Goal: Transaction & Acquisition: Purchase product/service

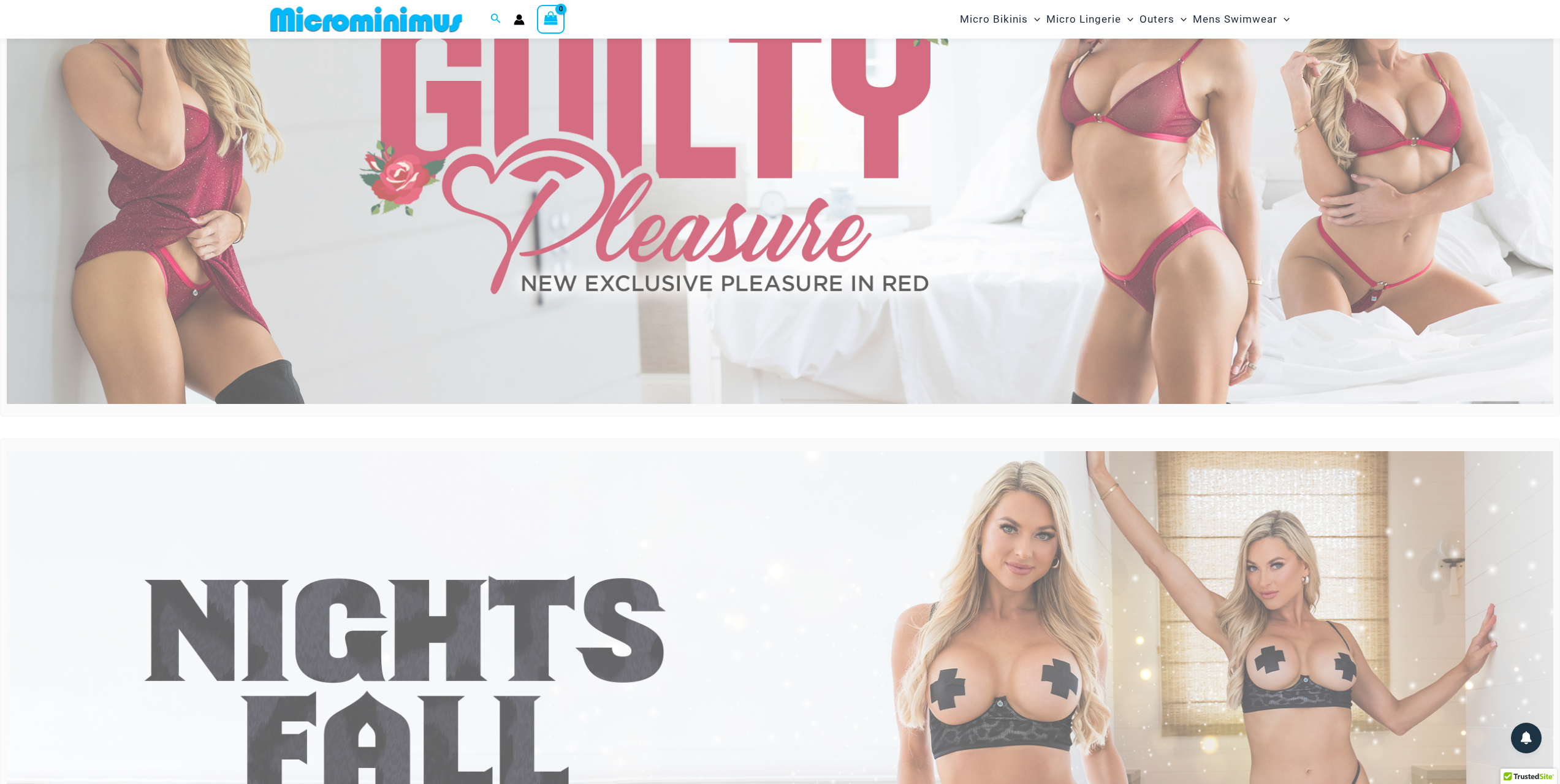
scroll to position [174, 0]
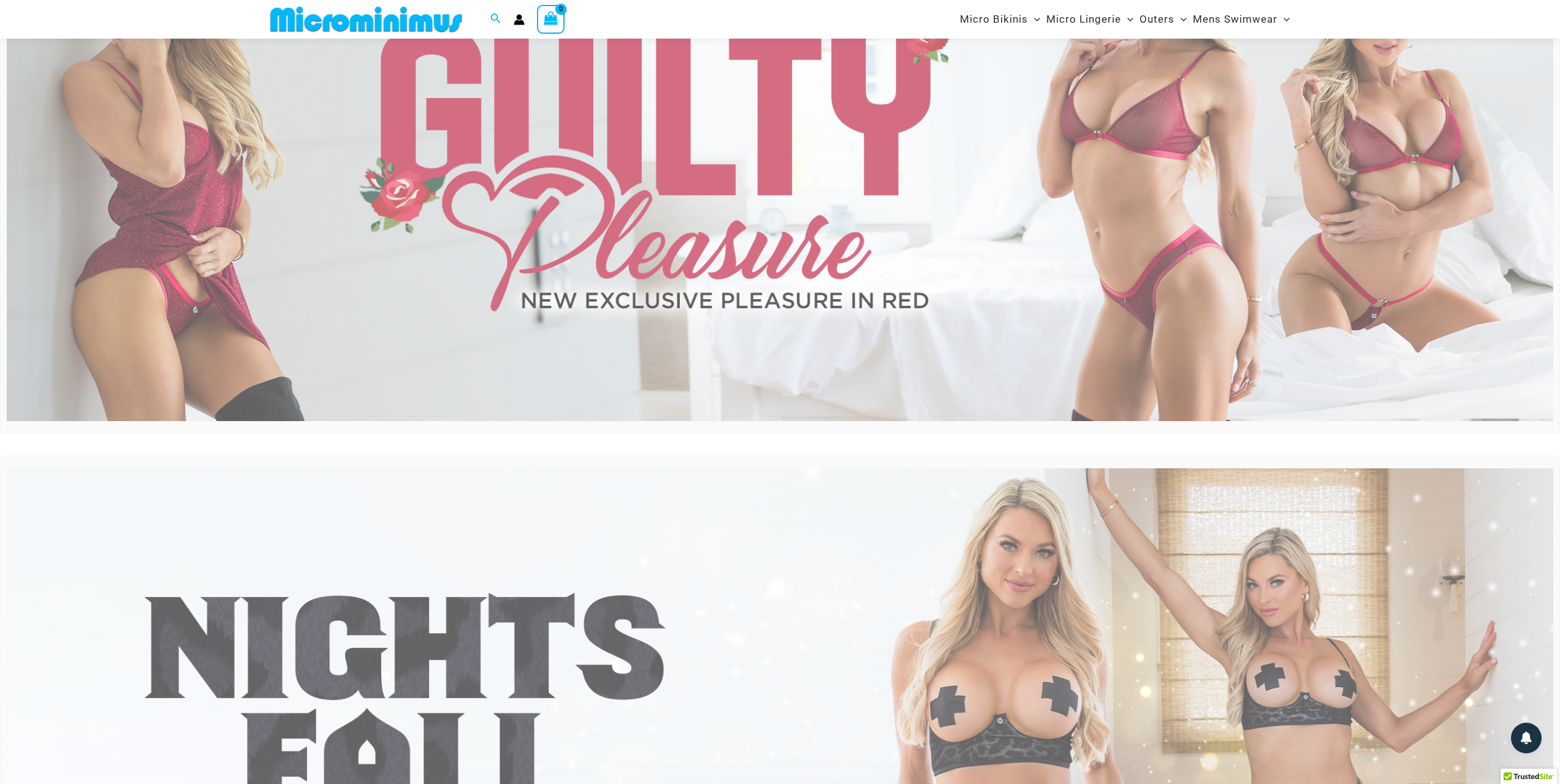
click at [716, 221] on img at bounding box center [780, 158] width 1546 height 525
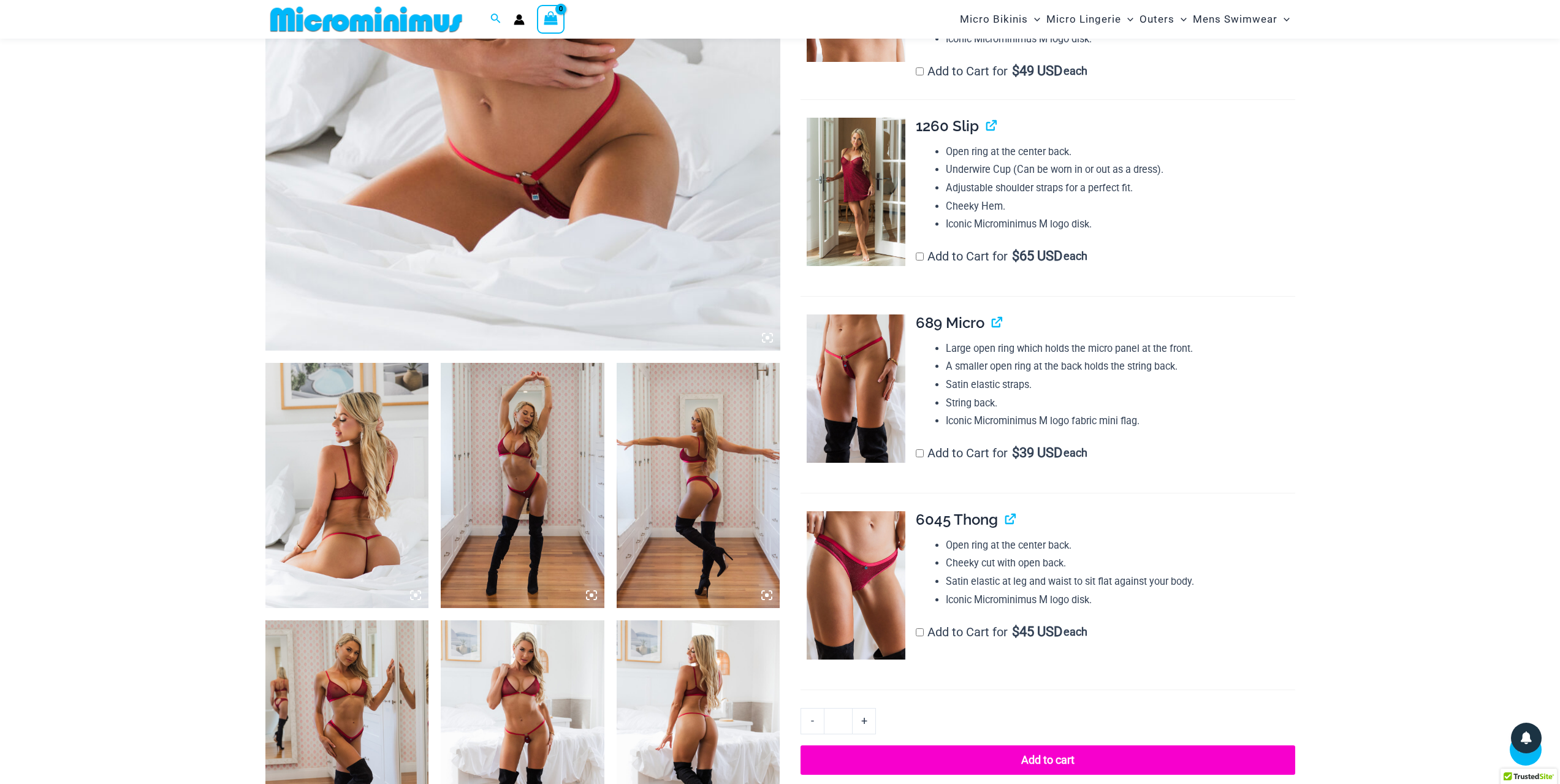
scroll to position [541, 0]
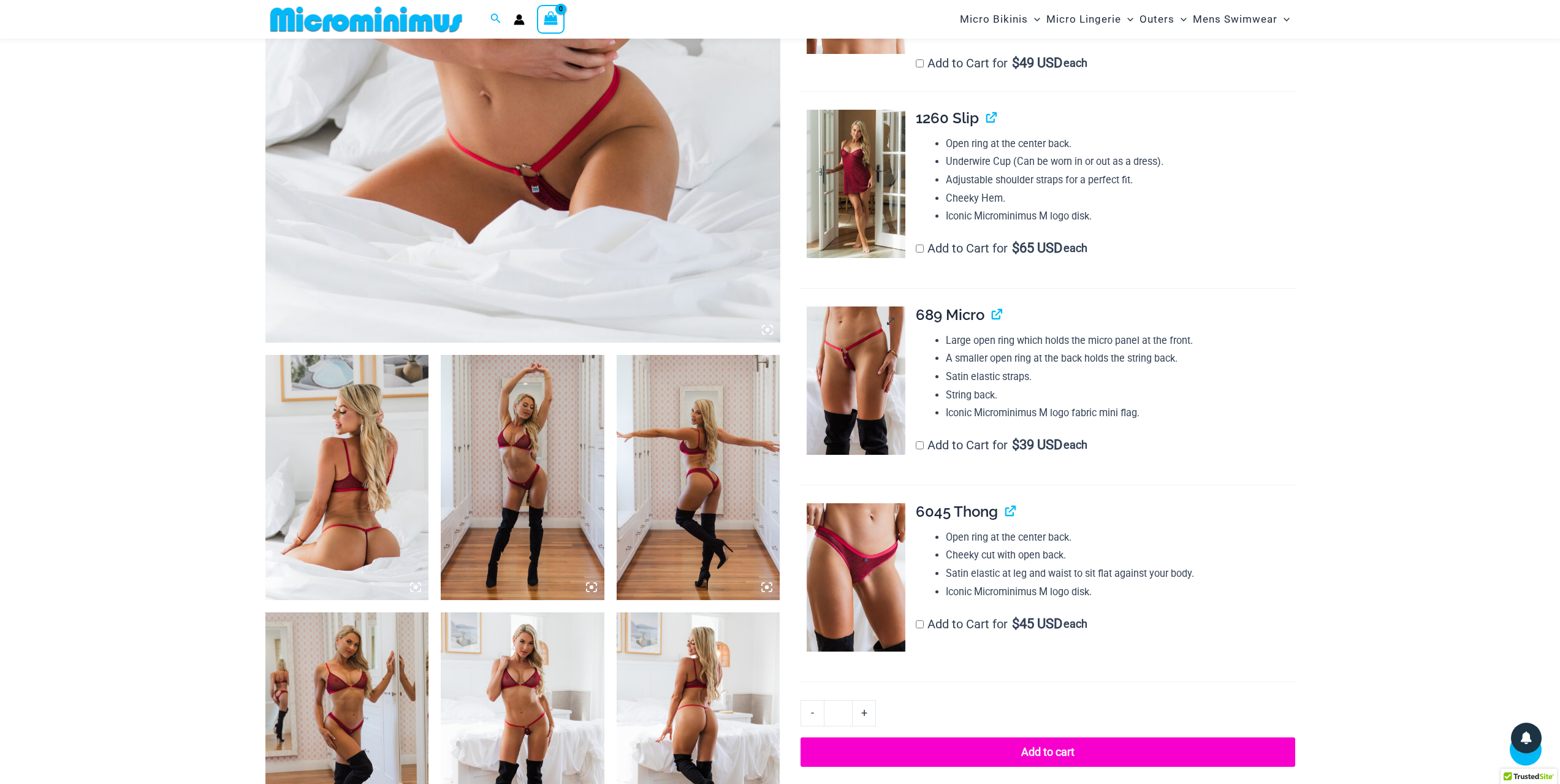
click at [886, 349] on img at bounding box center [855, 380] width 98 height 149
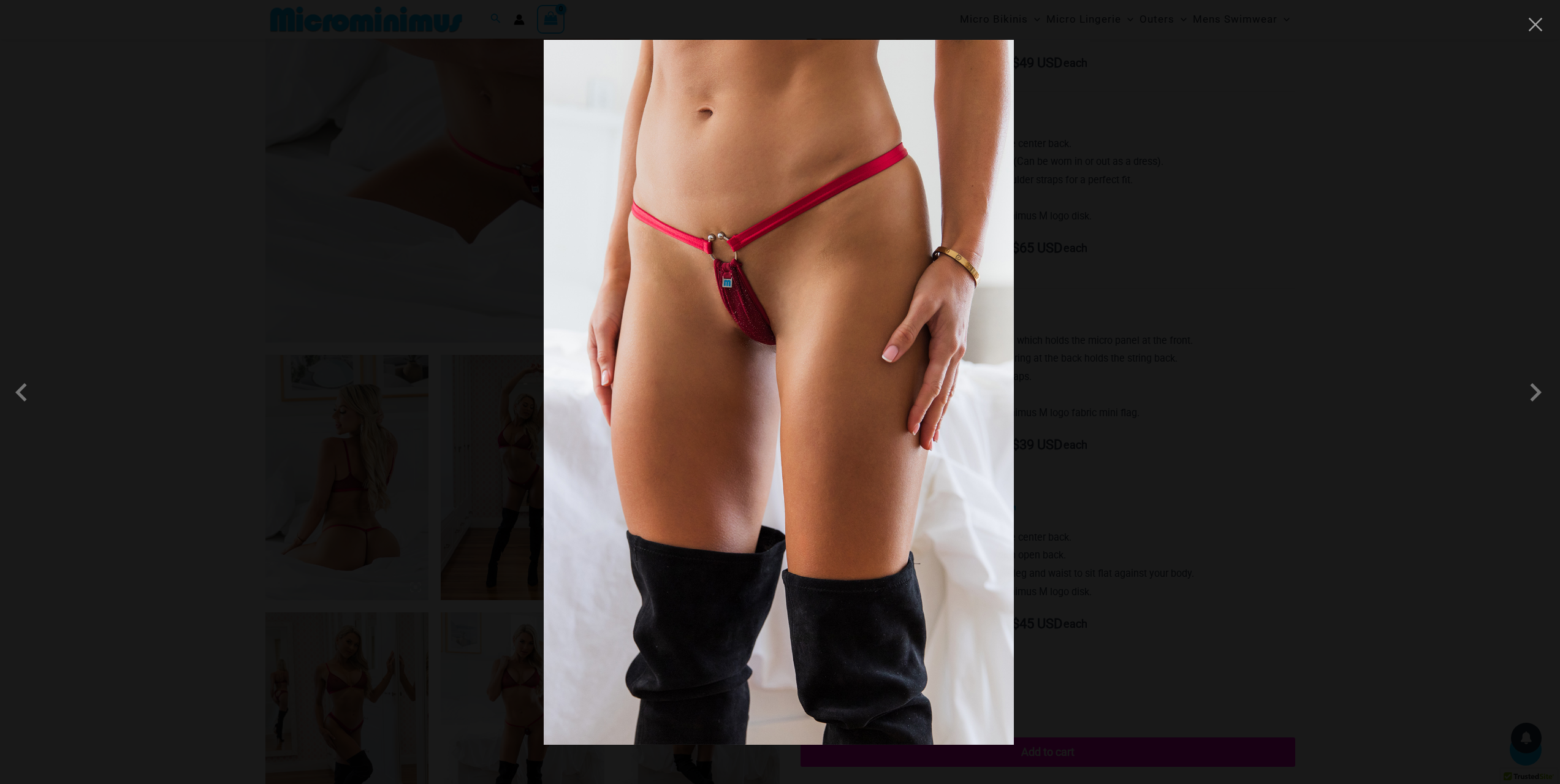
click at [1310, 397] on div at bounding box center [780, 392] width 1560 height 784
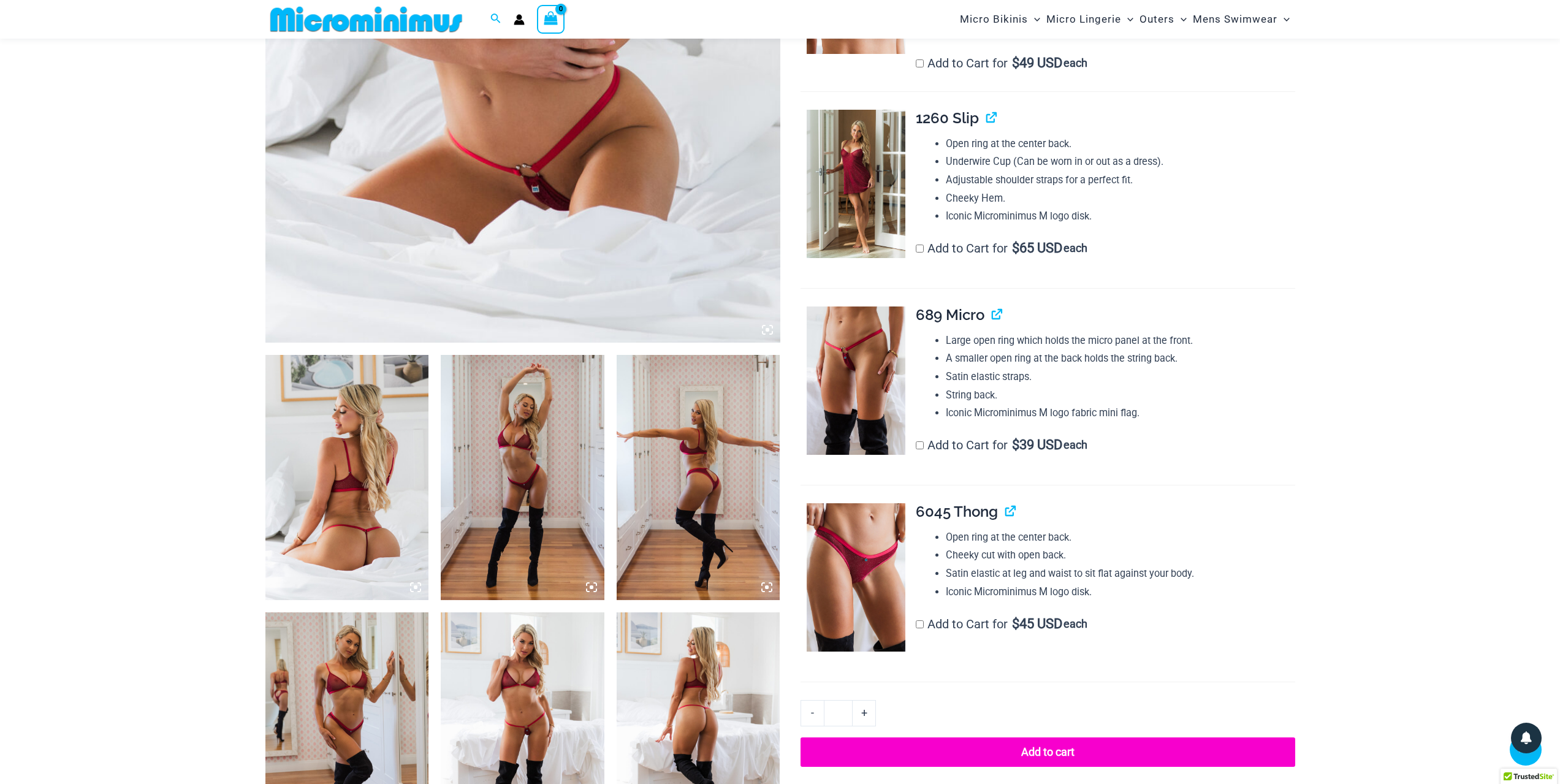
click at [342, 523] on img at bounding box center [347, 477] width 163 height 245
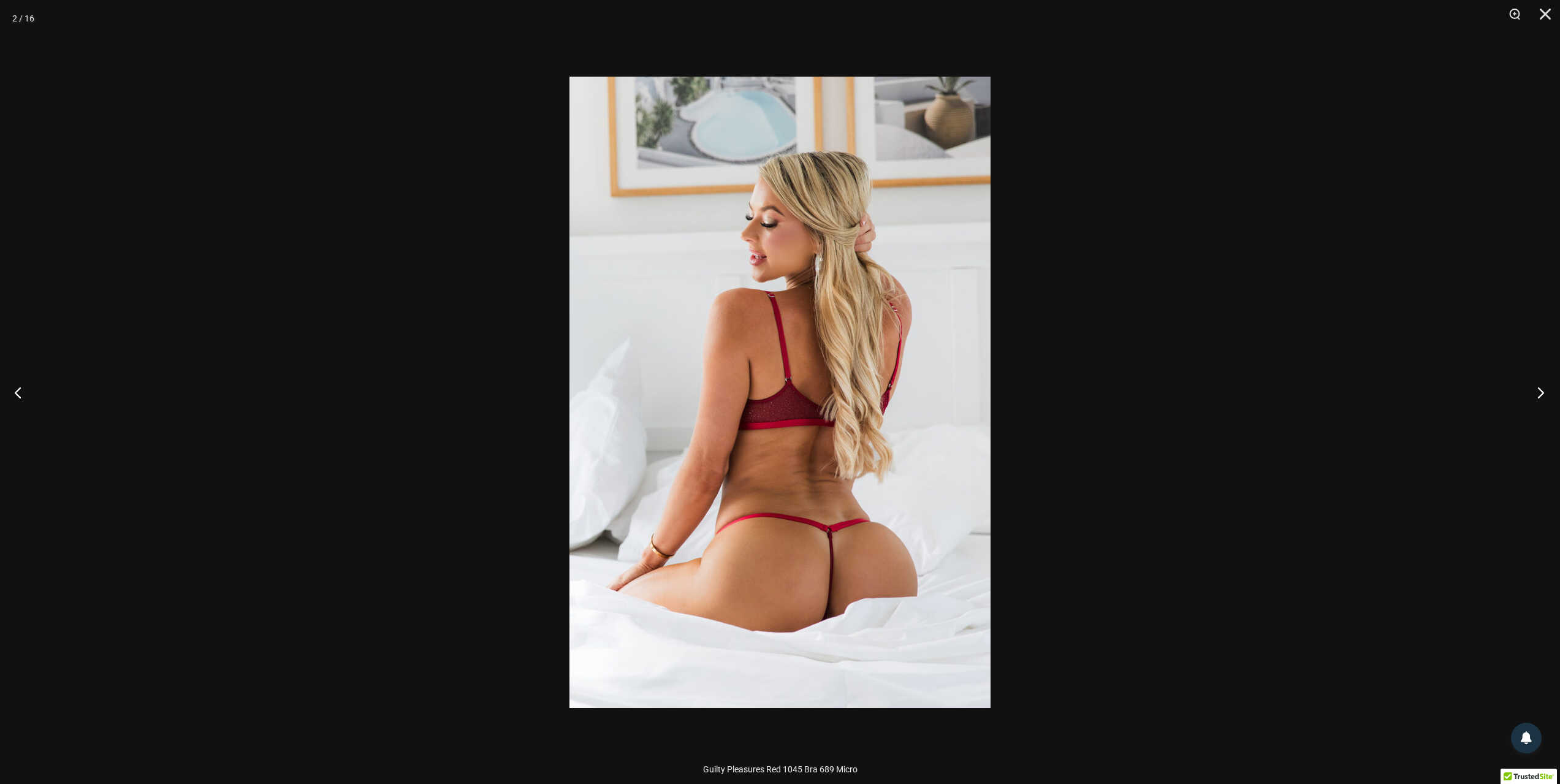
click at [1545, 390] on button "Next" at bounding box center [1537, 392] width 46 height 61
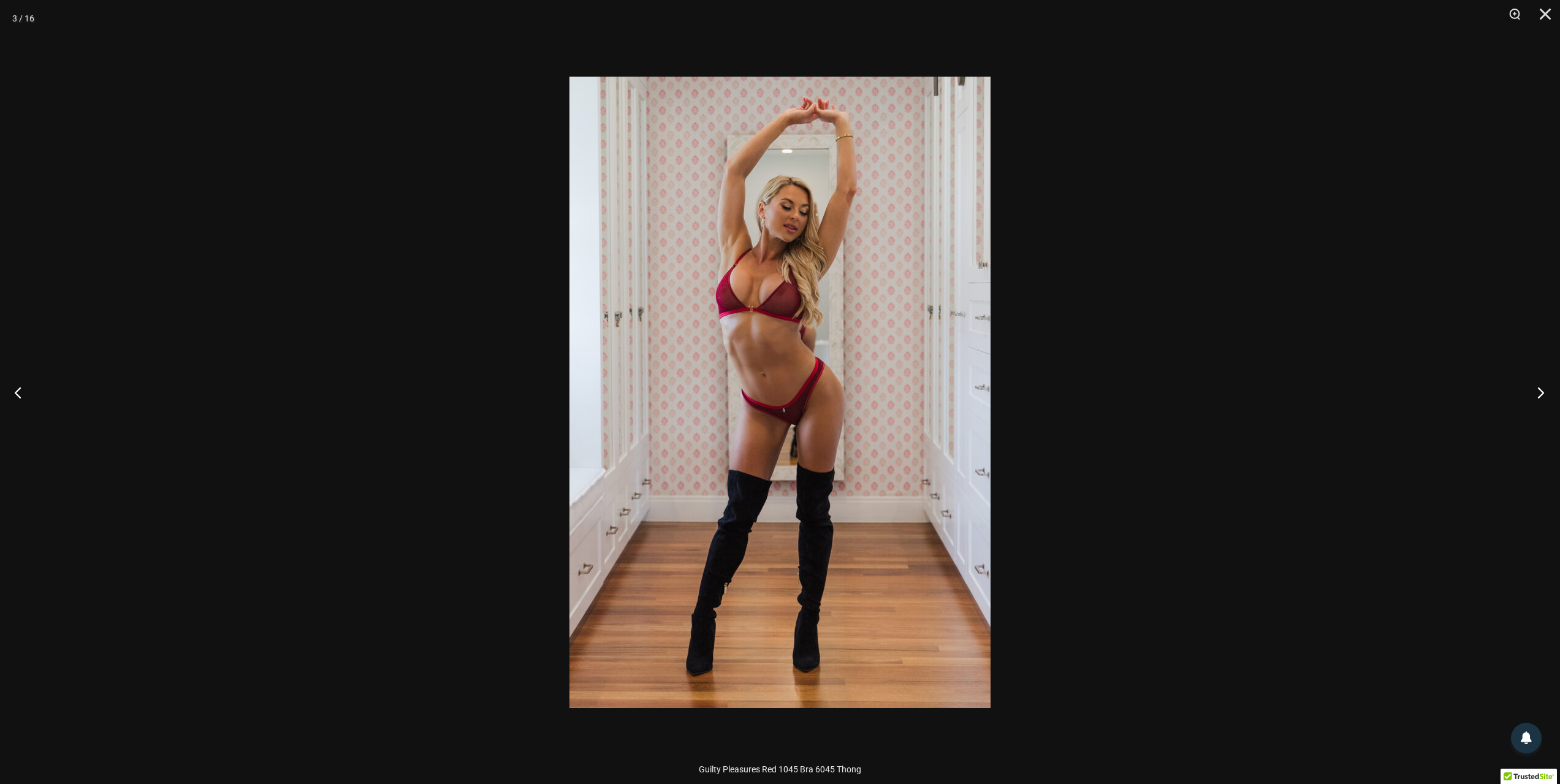
click at [1545, 390] on button "Next" at bounding box center [1537, 392] width 46 height 61
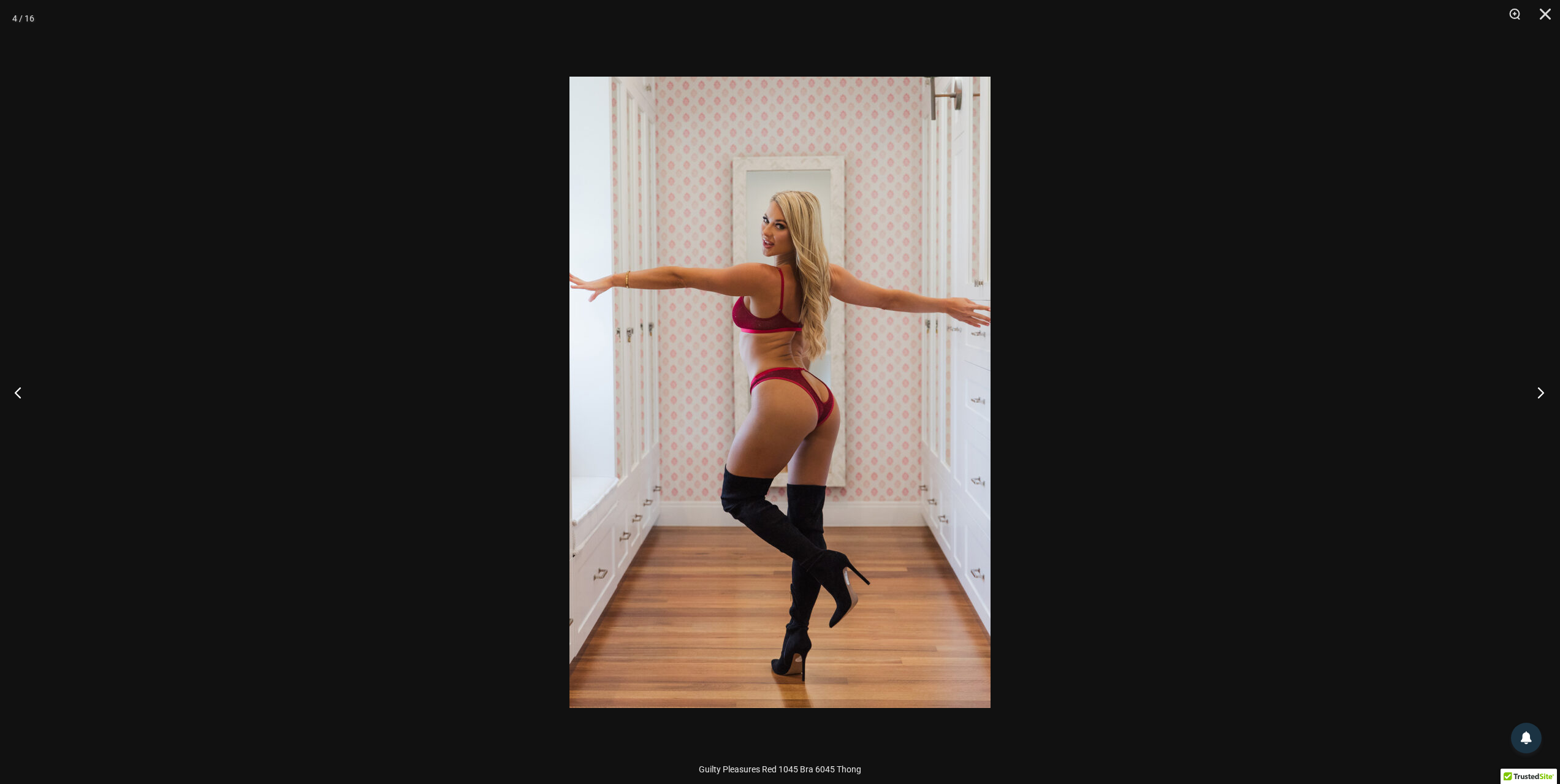
click at [1545, 390] on button "Next" at bounding box center [1537, 392] width 46 height 61
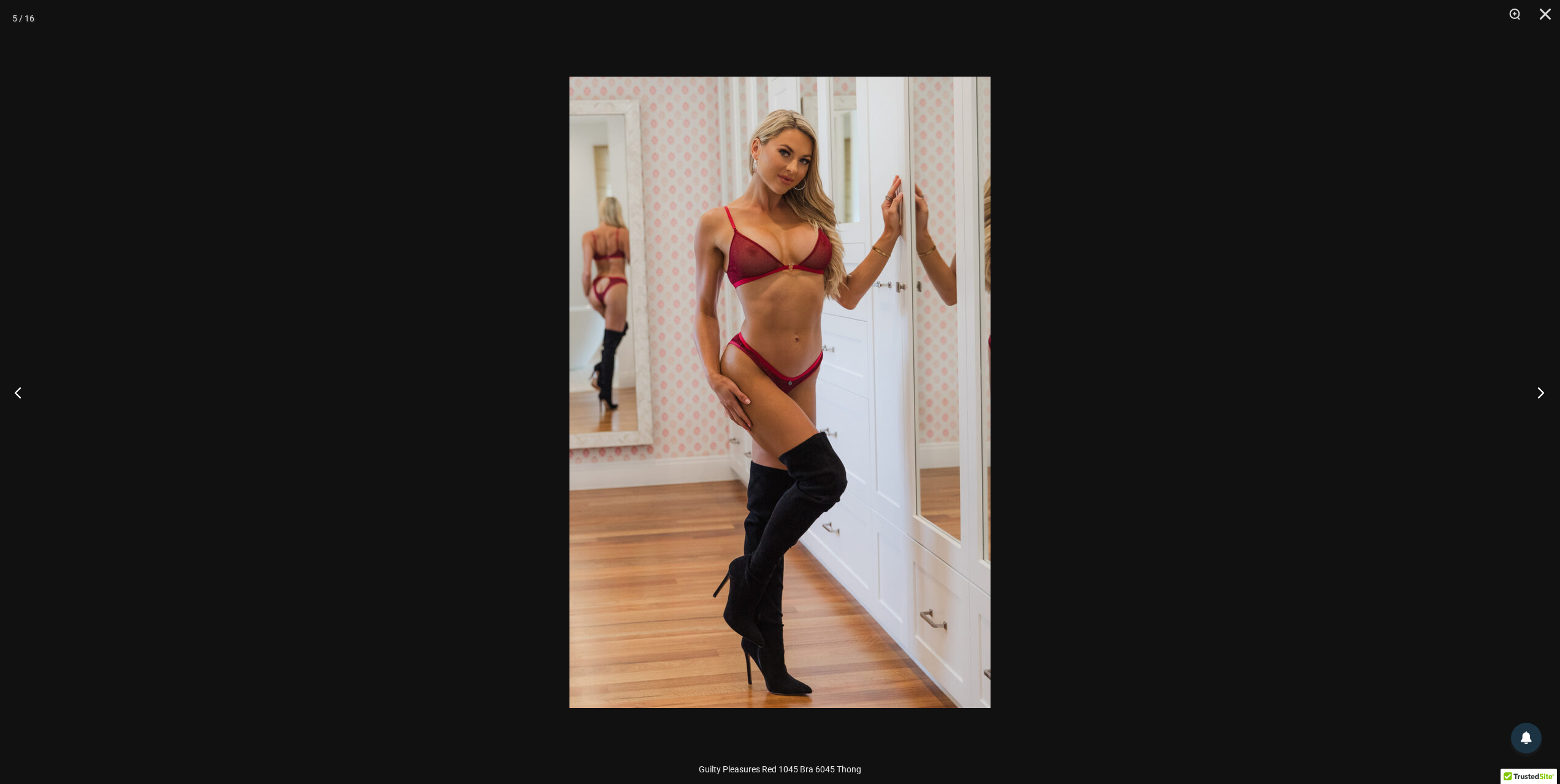
click at [1545, 390] on button "Next" at bounding box center [1537, 392] width 46 height 61
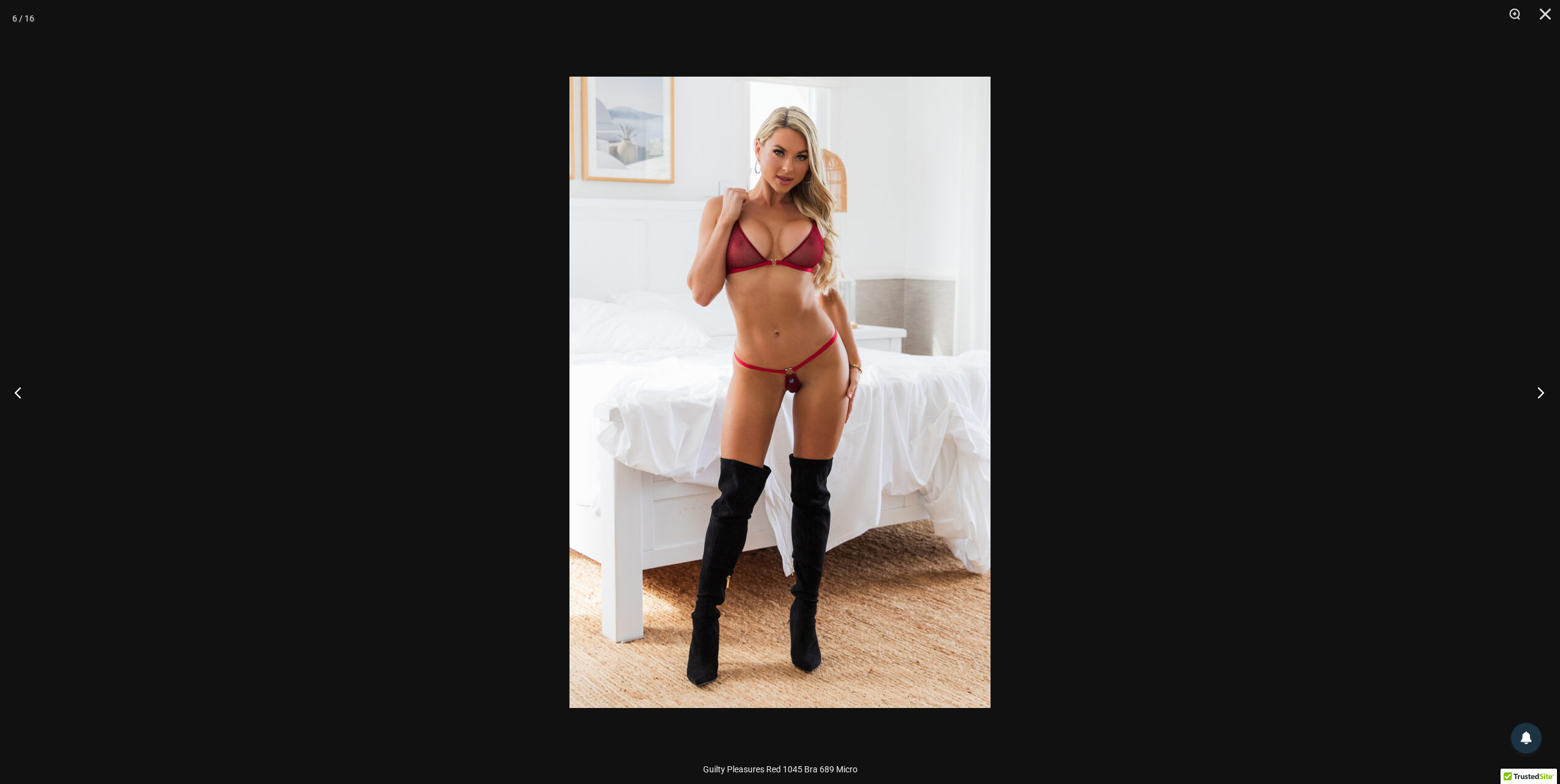
click at [1545, 390] on button "Next" at bounding box center [1537, 392] width 46 height 61
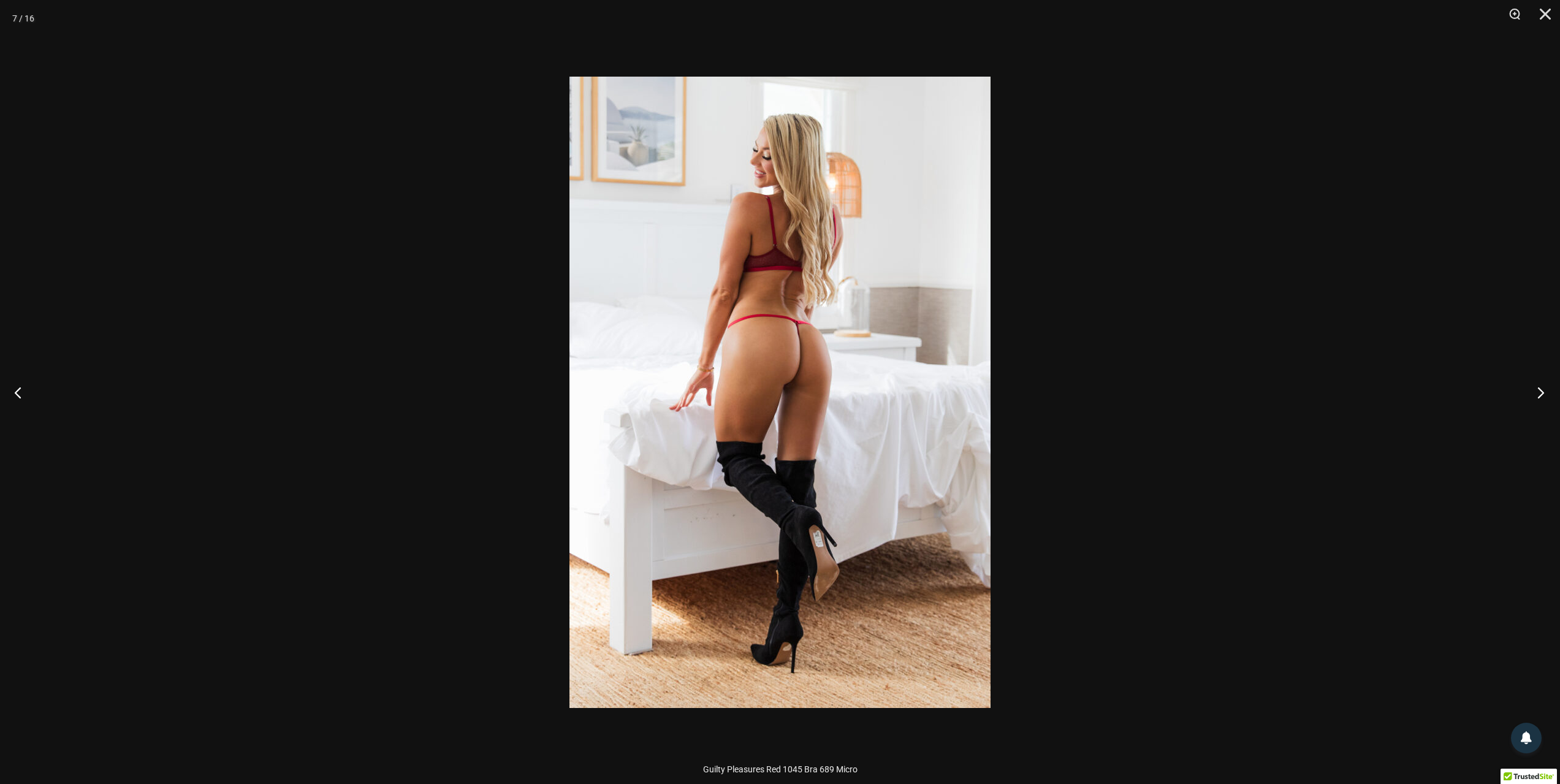
click at [1545, 390] on button "Next" at bounding box center [1537, 392] width 46 height 61
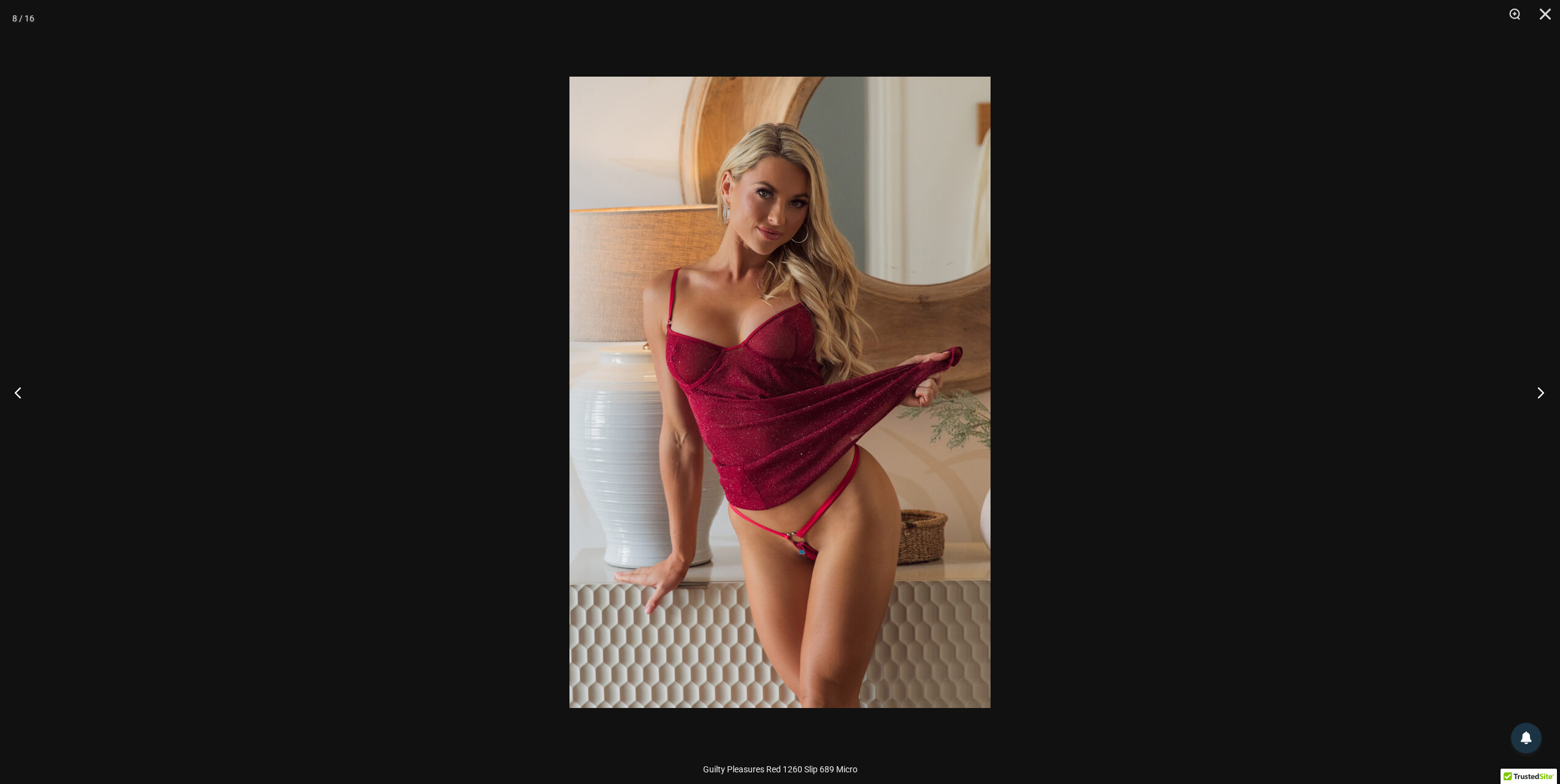
click at [1545, 390] on button "Next" at bounding box center [1537, 392] width 46 height 61
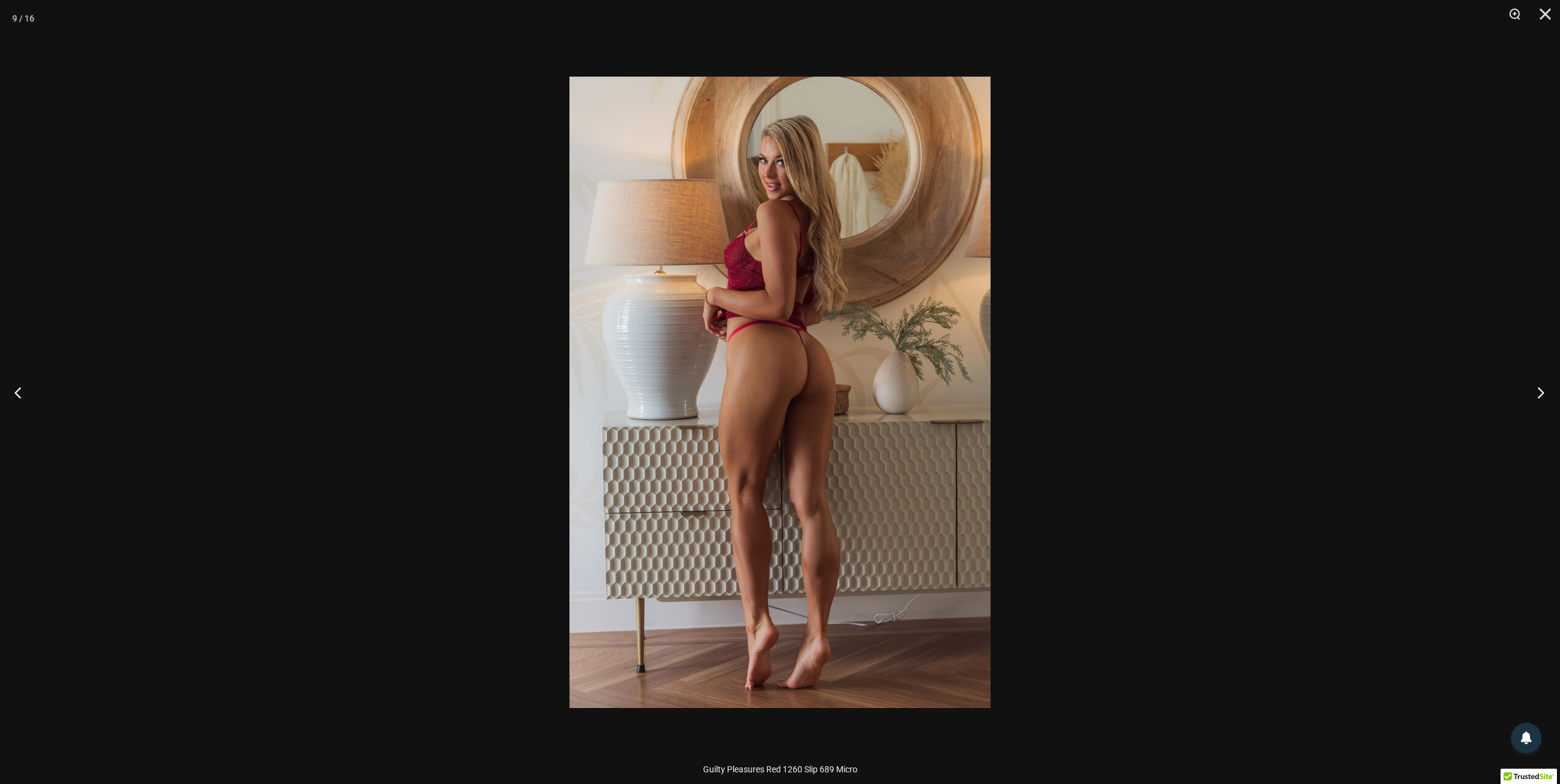
click at [1545, 390] on button "Next" at bounding box center [1537, 392] width 46 height 61
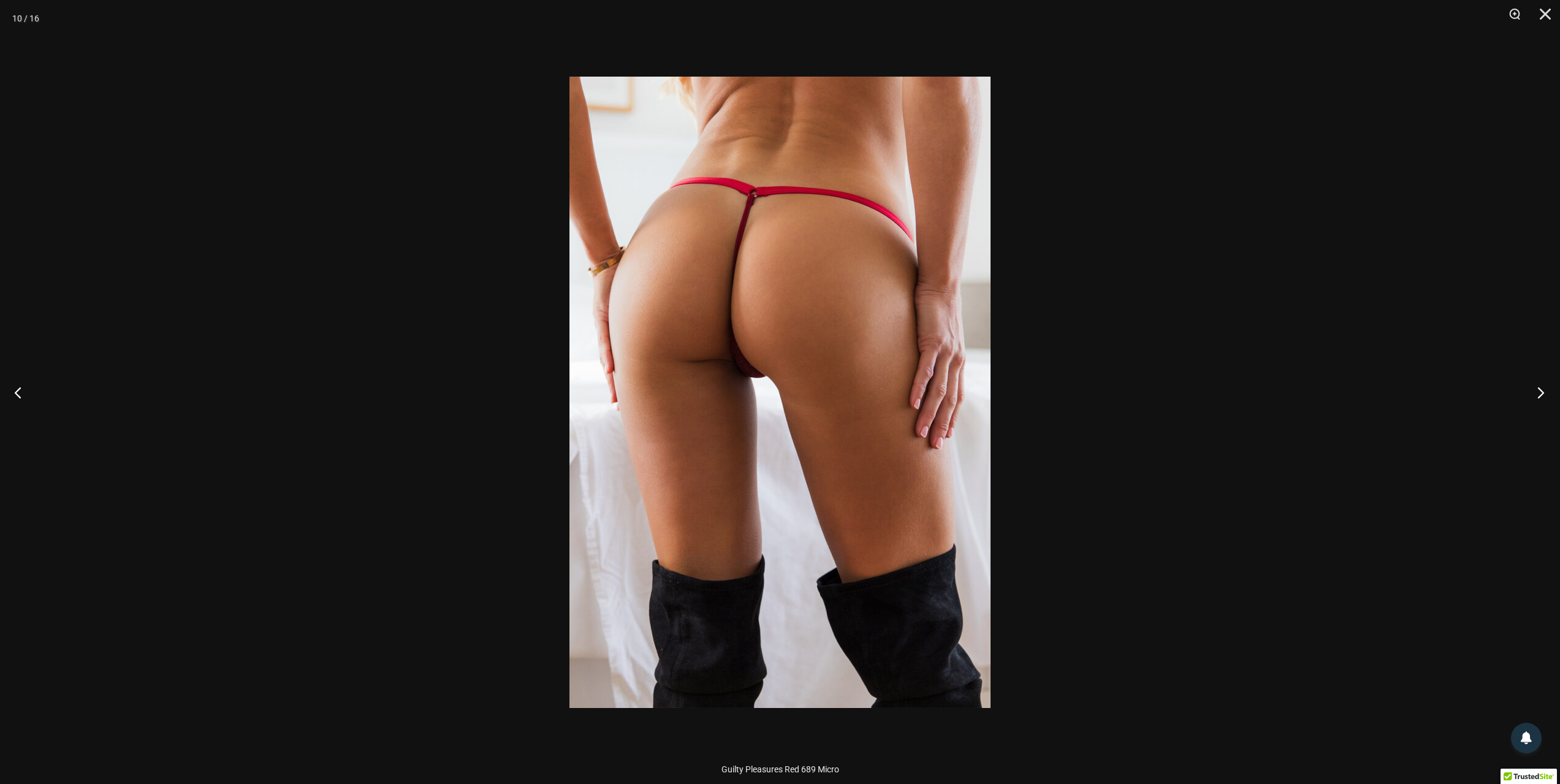
click at [1545, 390] on button "Next" at bounding box center [1537, 392] width 46 height 61
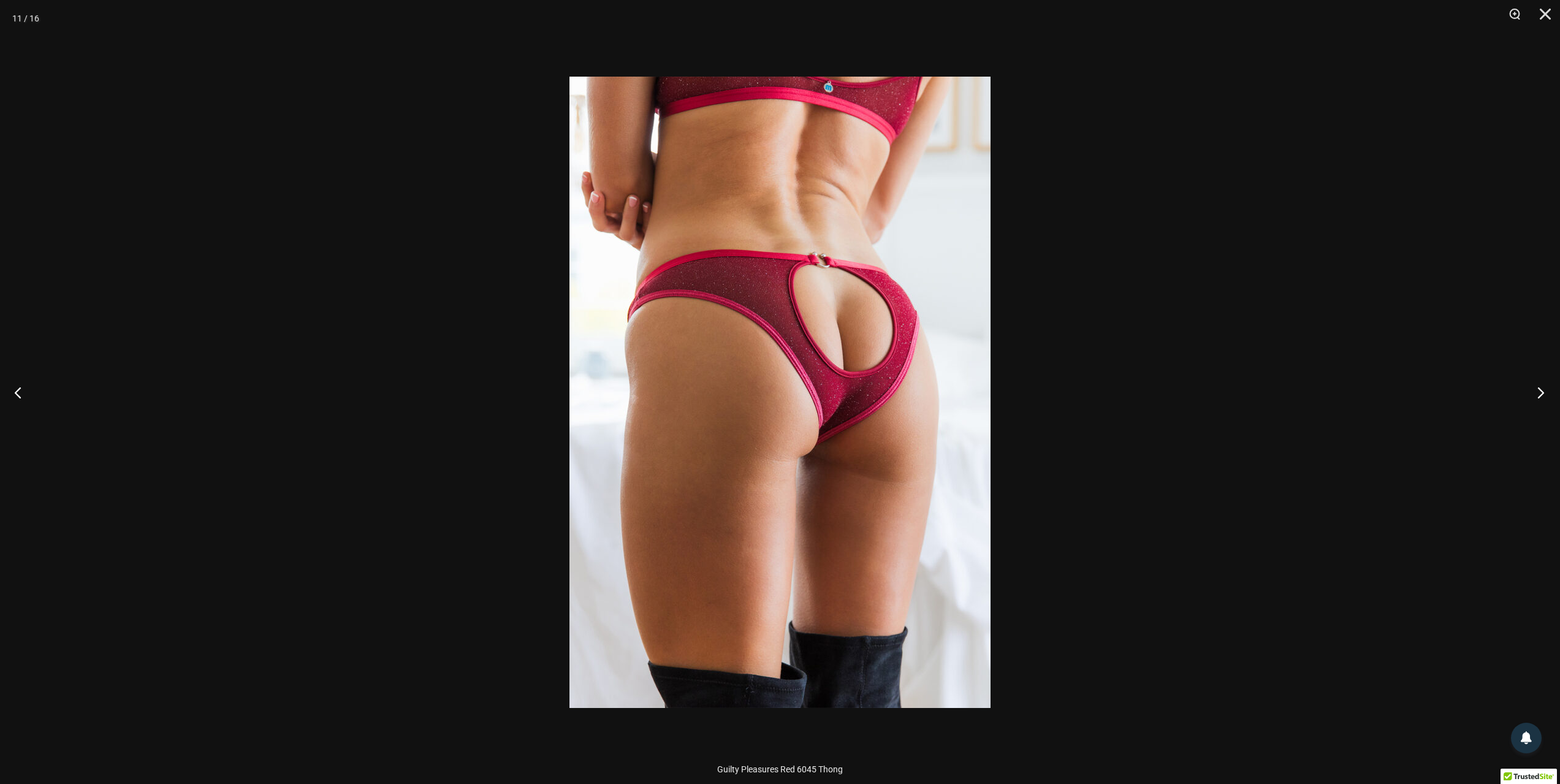
click at [1545, 390] on button "Next" at bounding box center [1537, 392] width 46 height 61
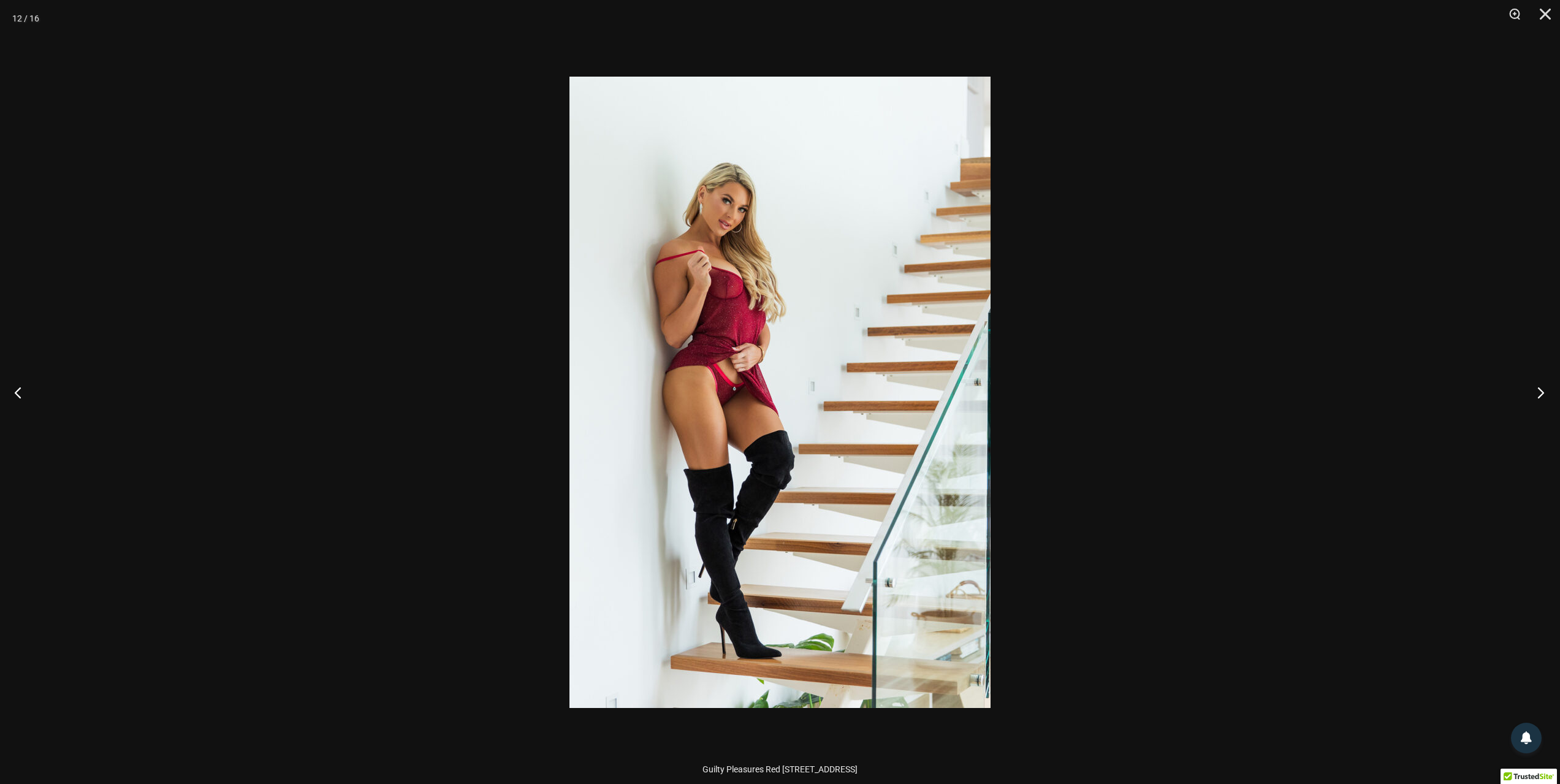
click at [1545, 390] on button "Next" at bounding box center [1537, 392] width 46 height 61
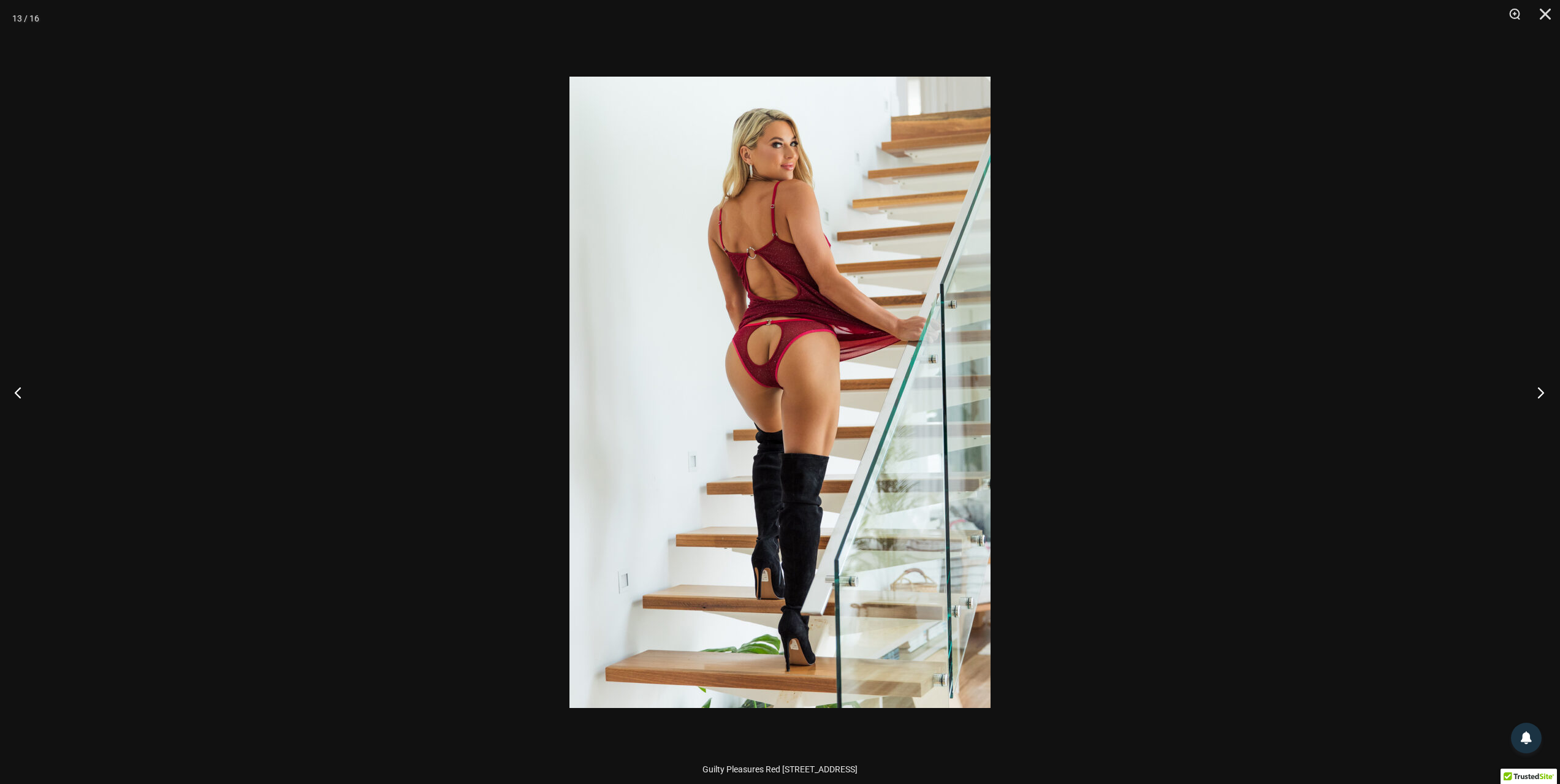
click at [1545, 390] on button "Next" at bounding box center [1537, 392] width 46 height 61
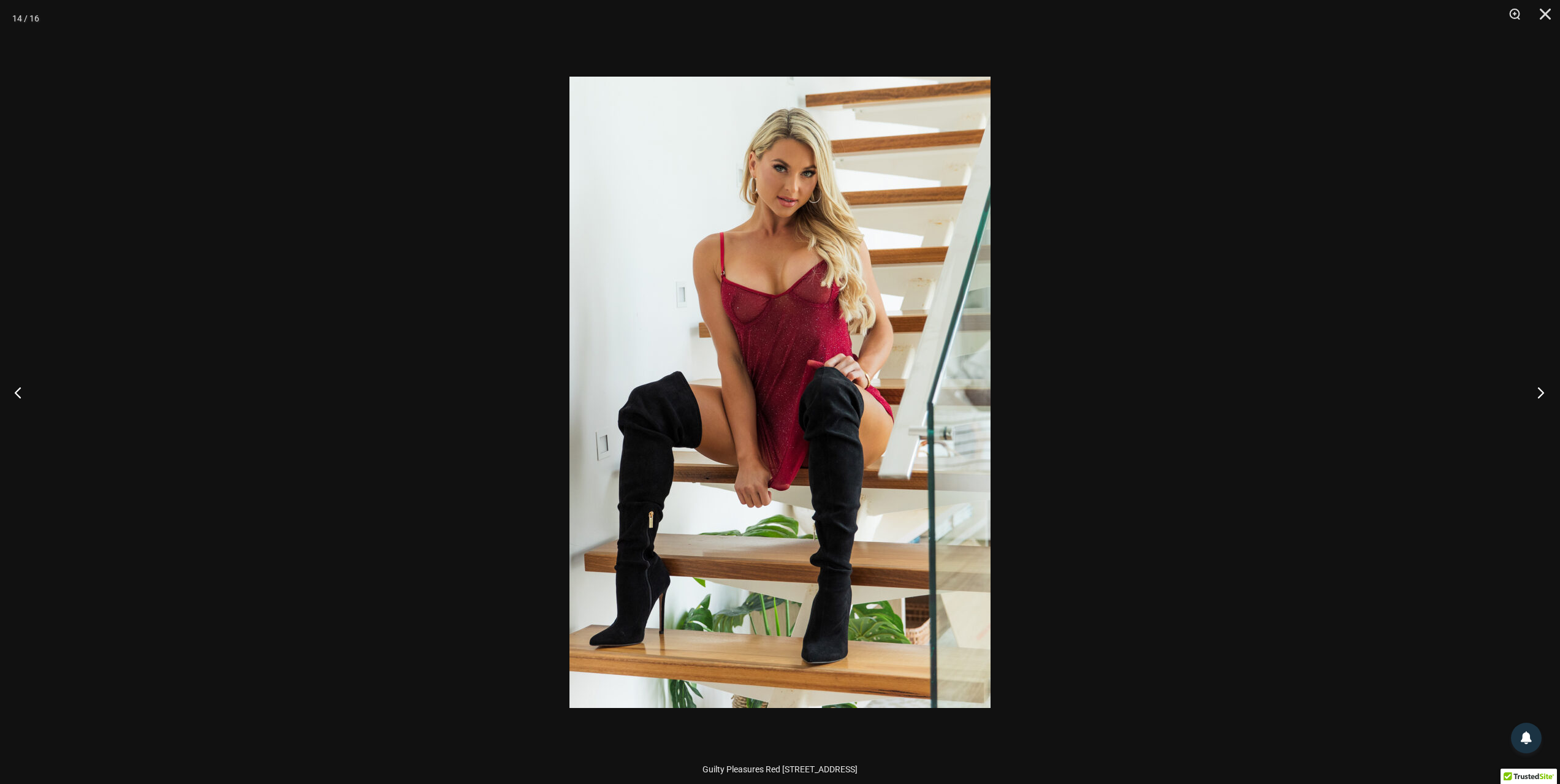
click at [1545, 390] on button "Next" at bounding box center [1537, 392] width 46 height 61
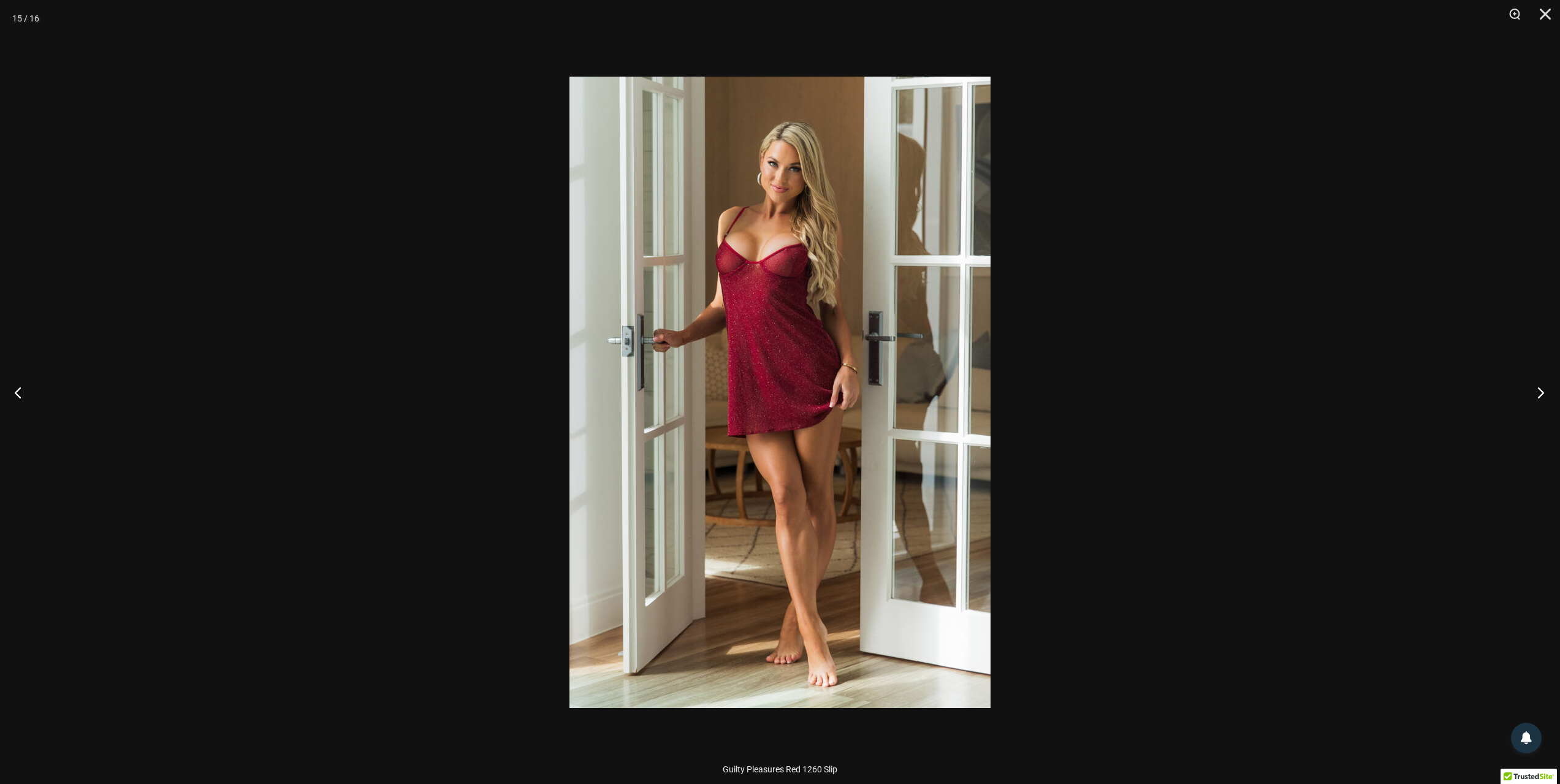
click at [1545, 390] on button "Next" at bounding box center [1537, 392] width 46 height 61
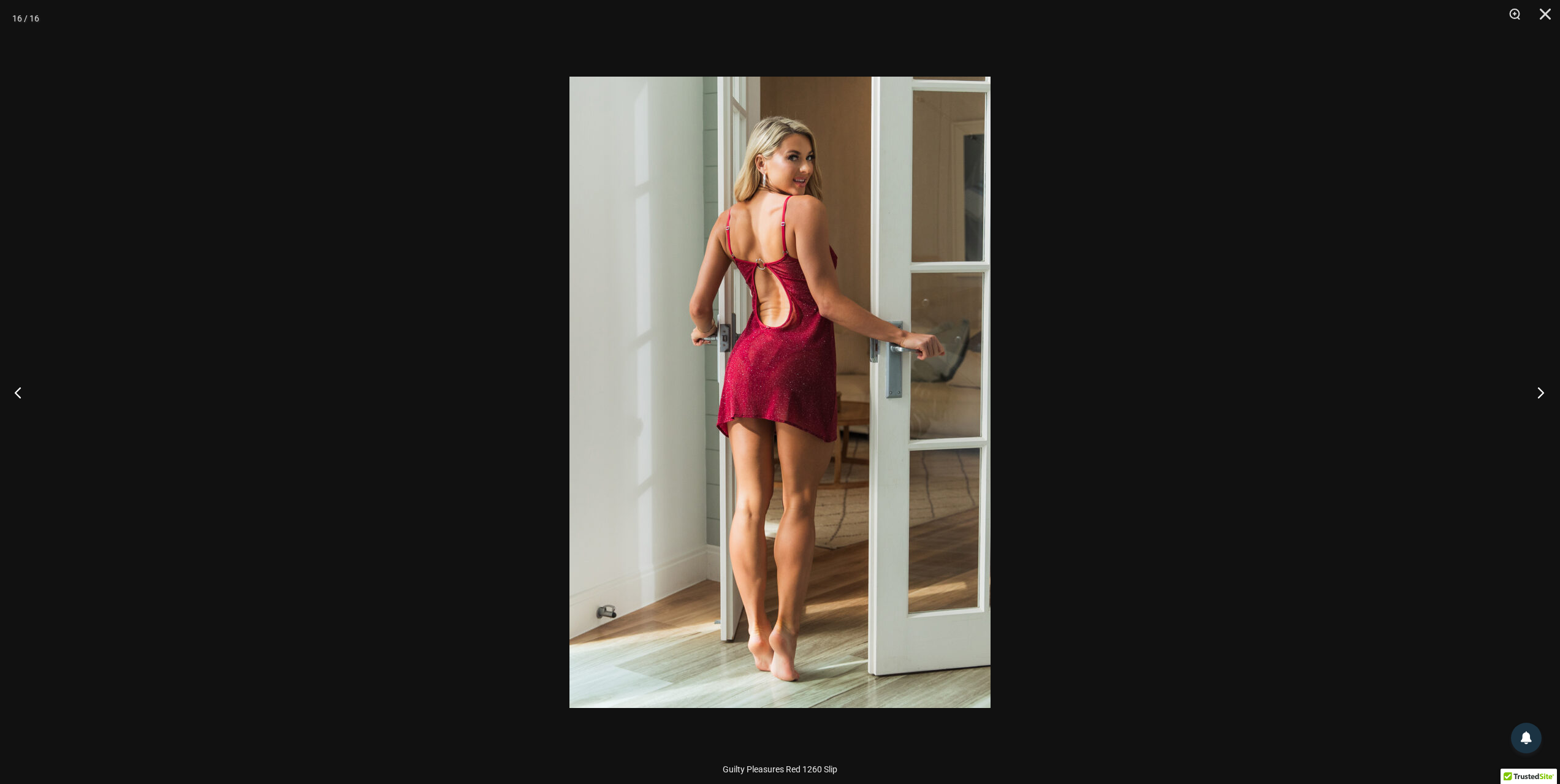
click at [1545, 390] on button "Next" at bounding box center [1537, 392] width 46 height 61
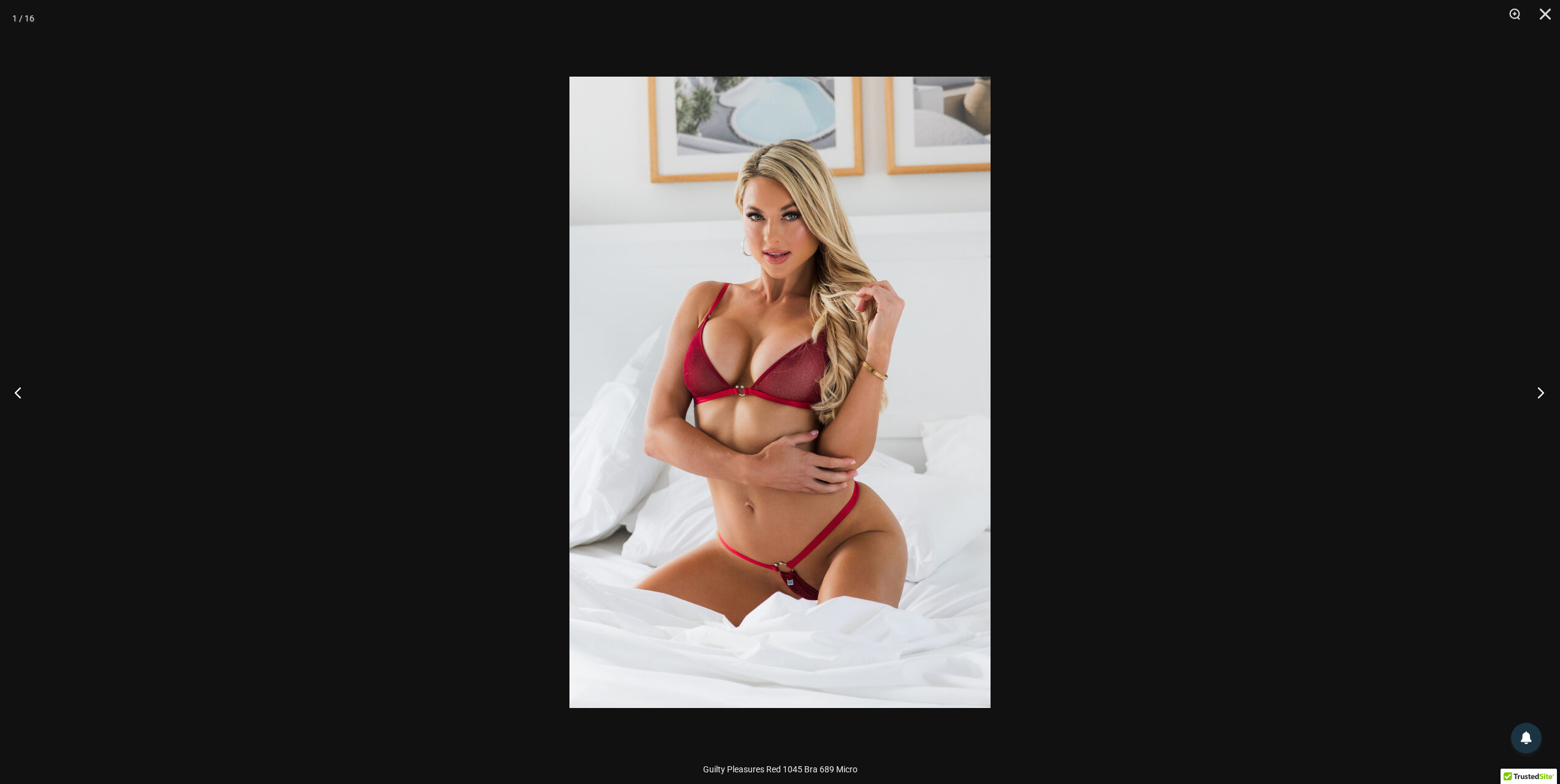
click at [1545, 390] on button "Next" at bounding box center [1537, 392] width 46 height 61
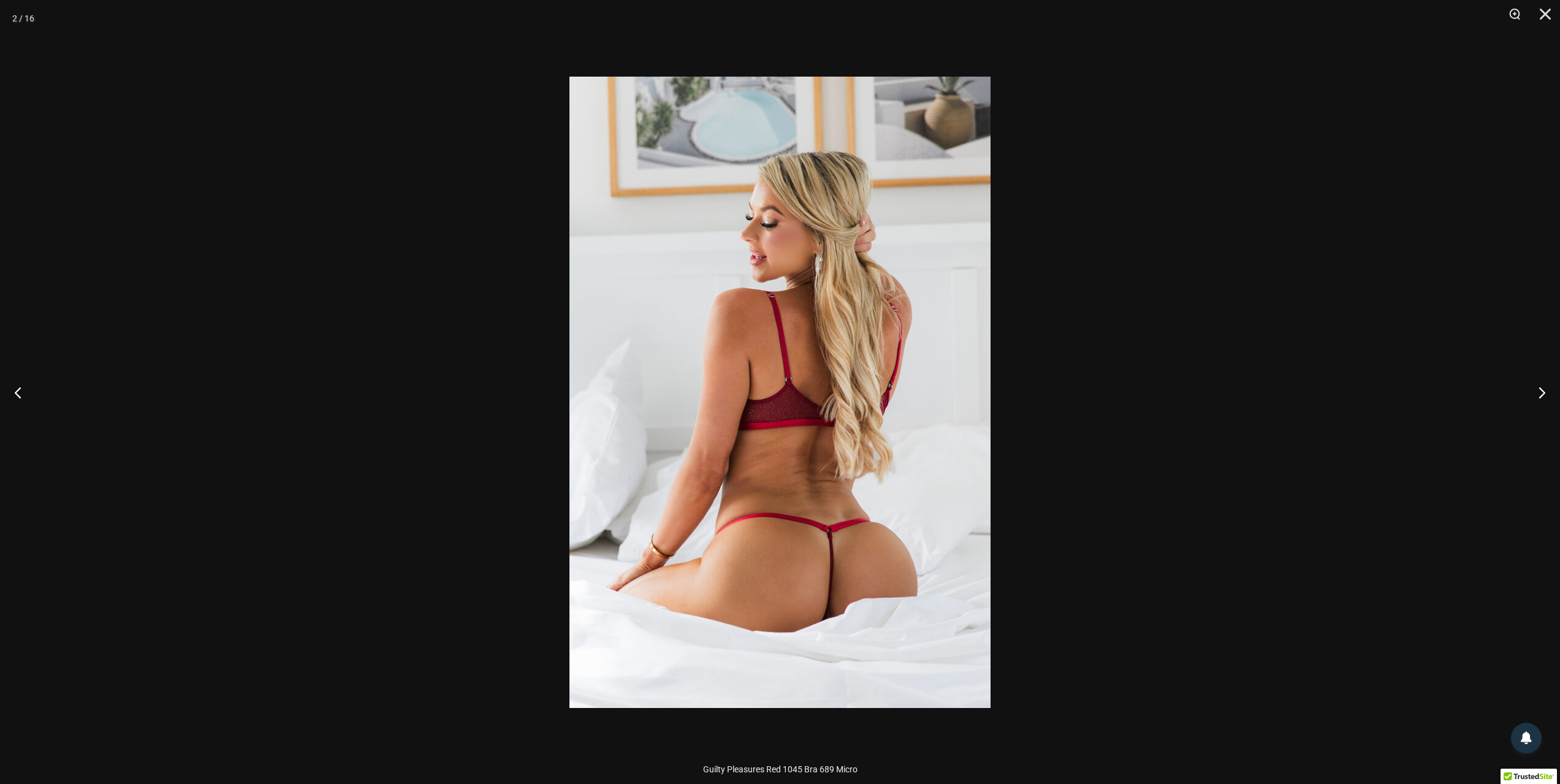
click at [1367, 472] on div at bounding box center [780, 392] width 1560 height 784
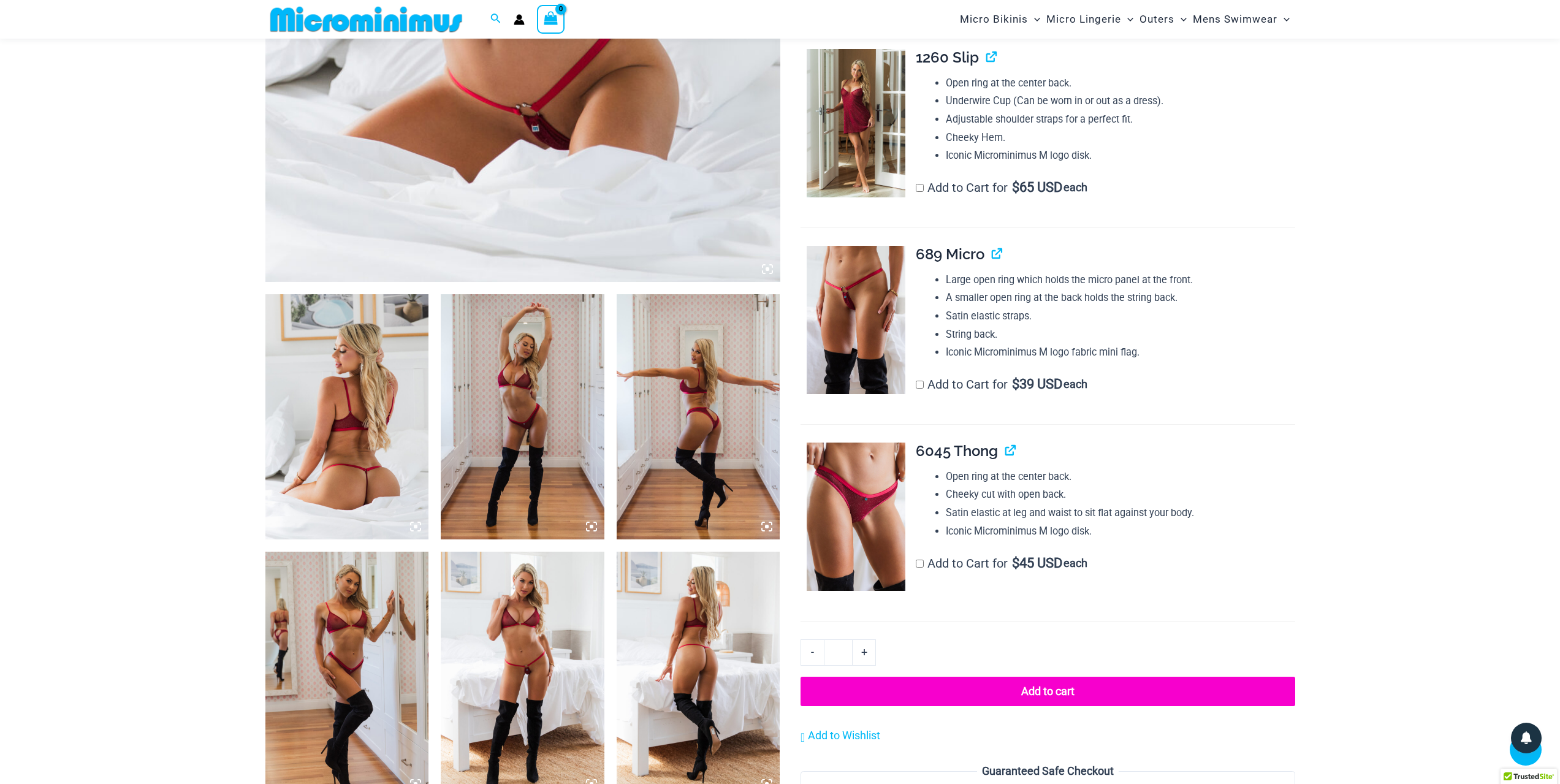
scroll to position [602, 0]
click at [856, 548] on img at bounding box center [855, 516] width 98 height 149
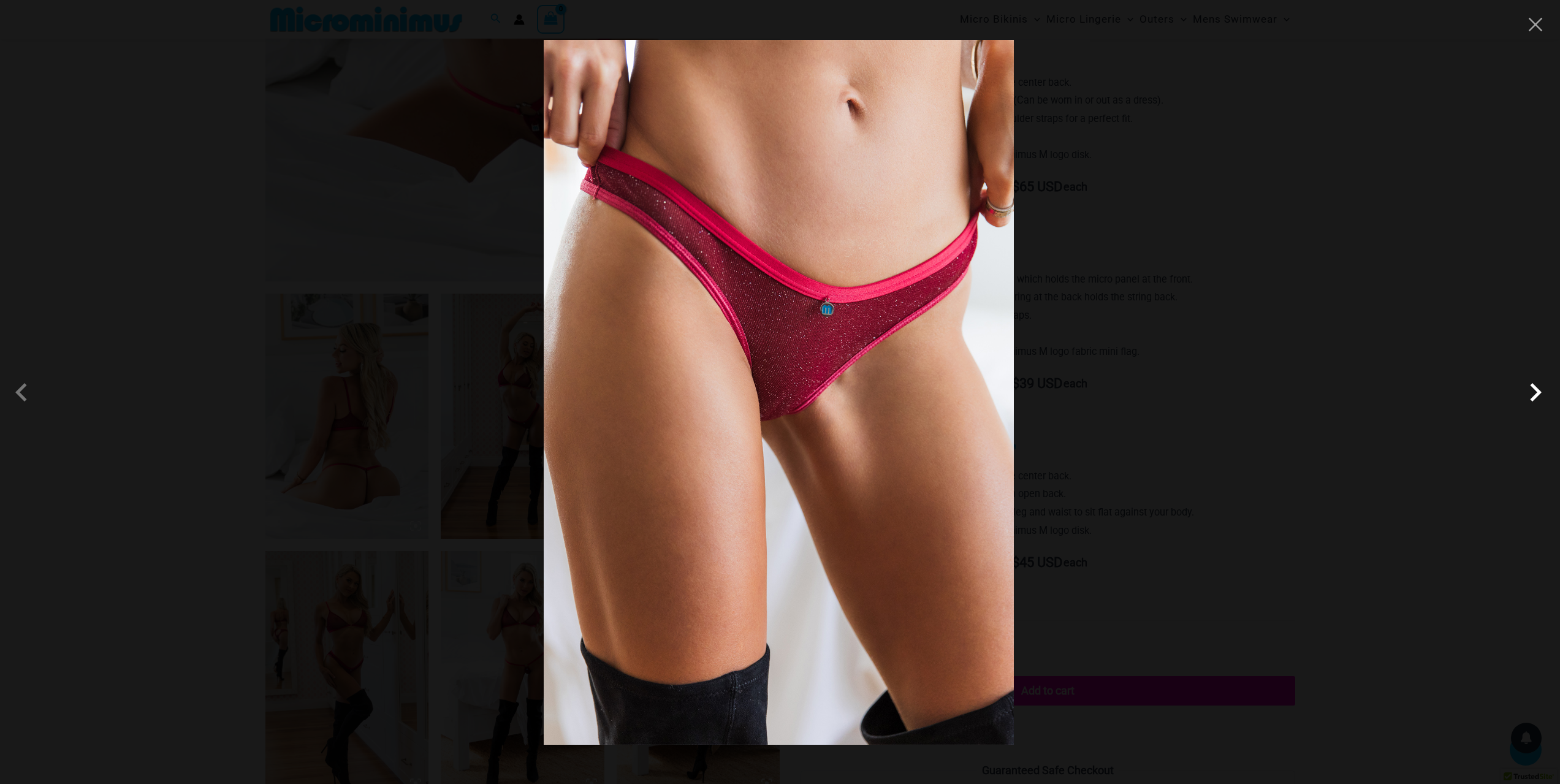
click at [1534, 400] on span at bounding box center [1536, 392] width 37 height 37
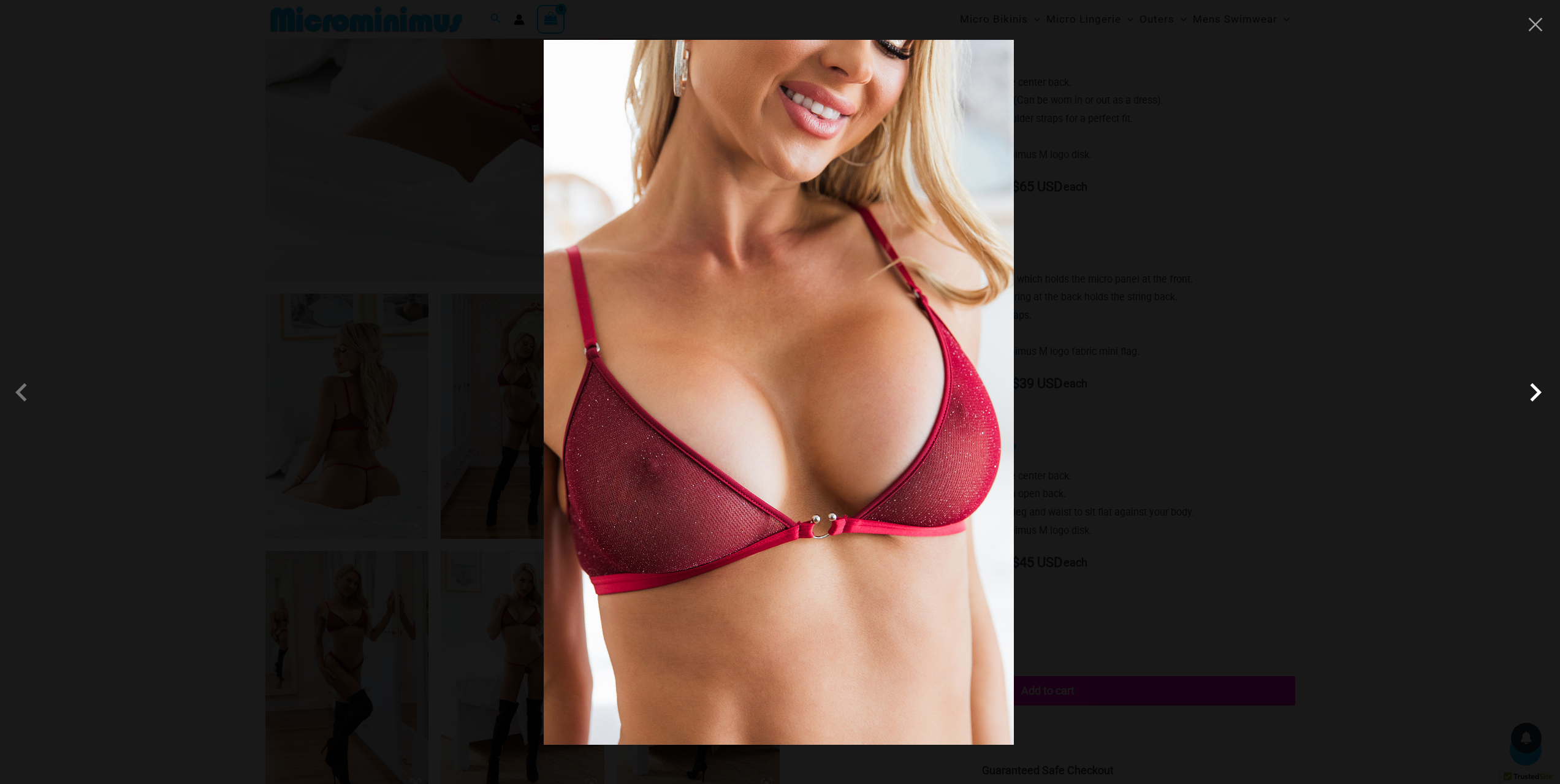
click at [1534, 400] on span at bounding box center [1536, 392] width 37 height 37
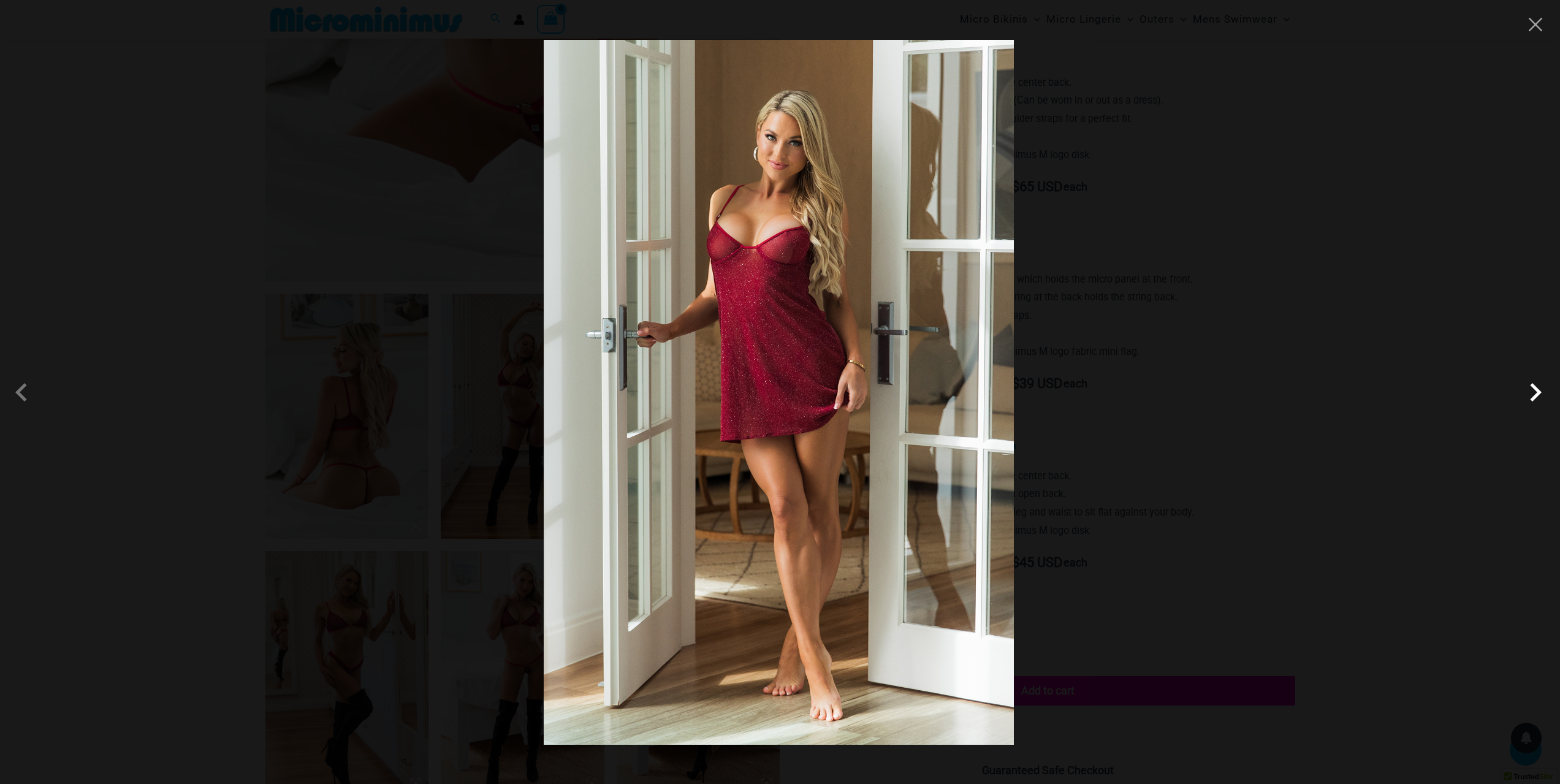
click at [1534, 400] on span at bounding box center [1536, 392] width 37 height 37
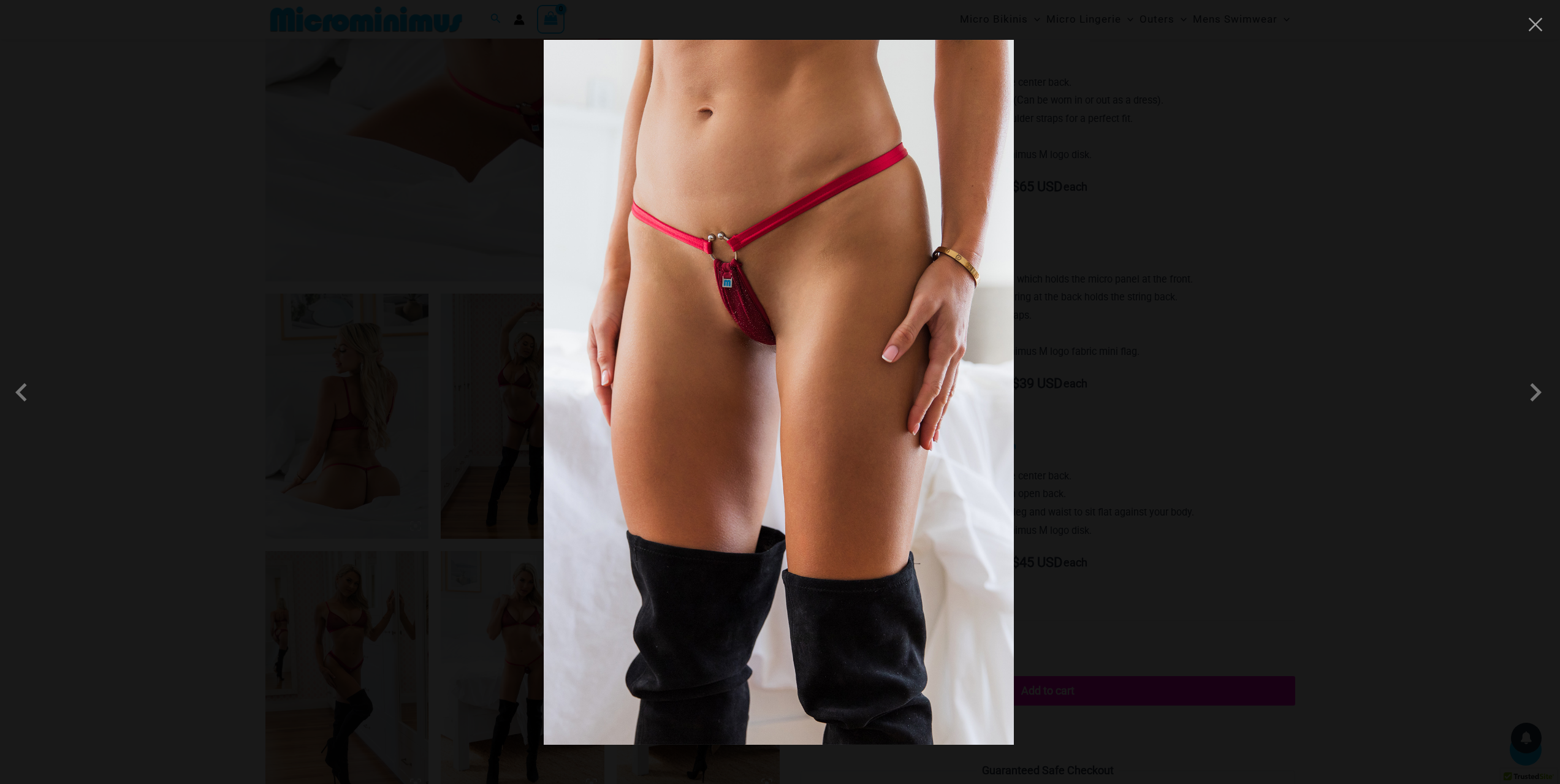
click at [1488, 467] on div at bounding box center [780, 392] width 1560 height 784
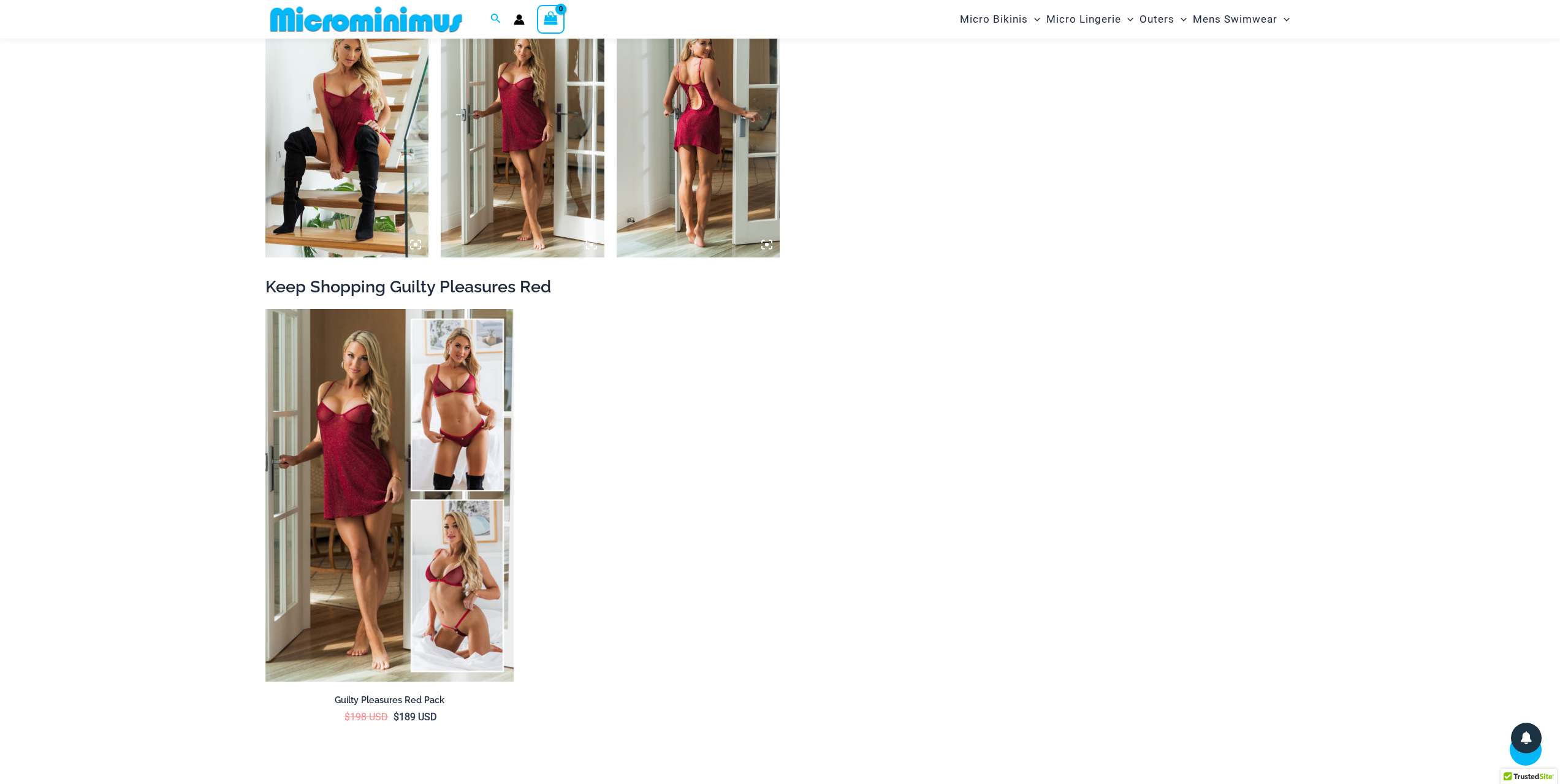
scroll to position [1951, 0]
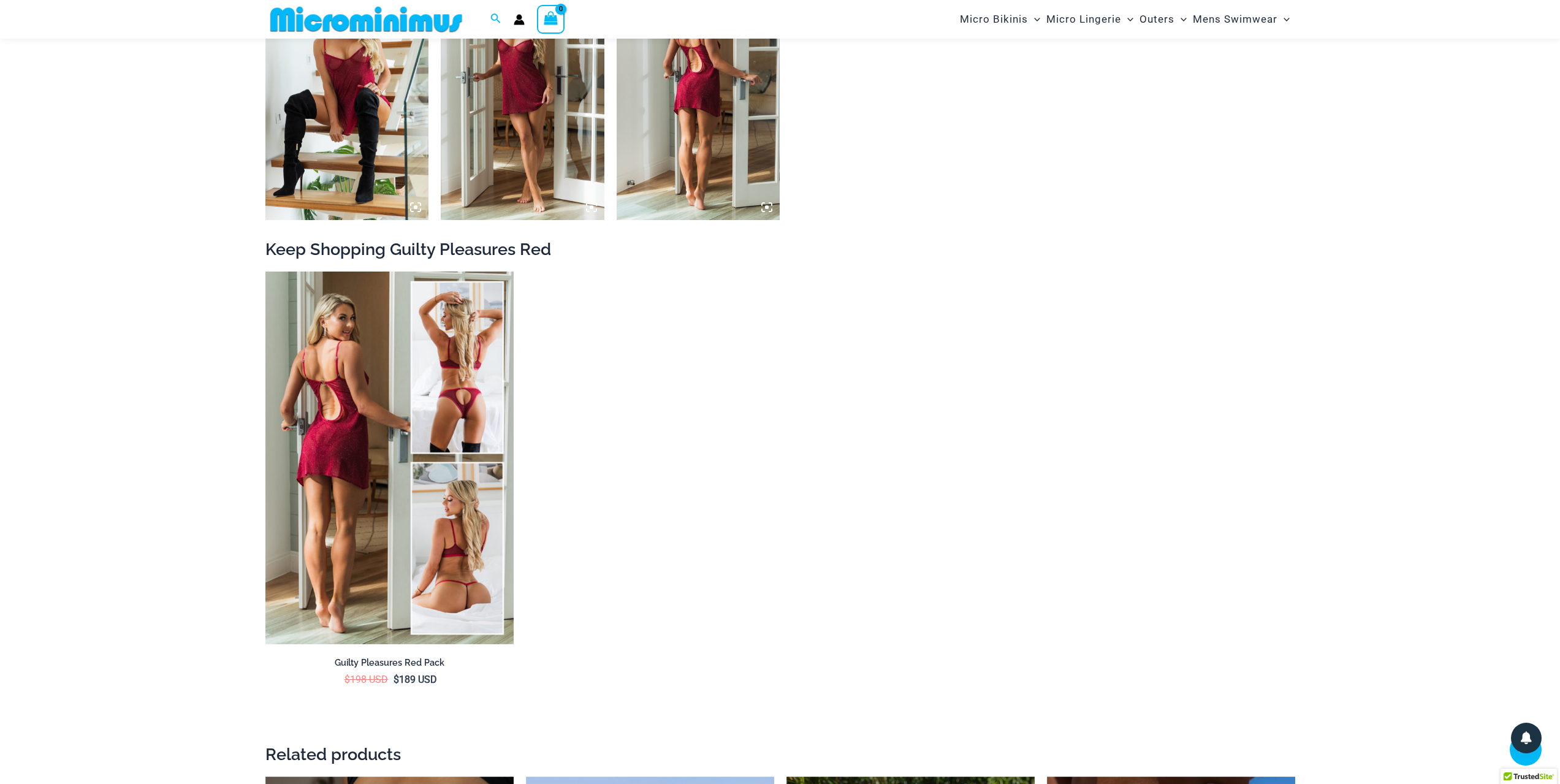
click at [430, 461] on img at bounding box center [389, 457] width 248 height 372
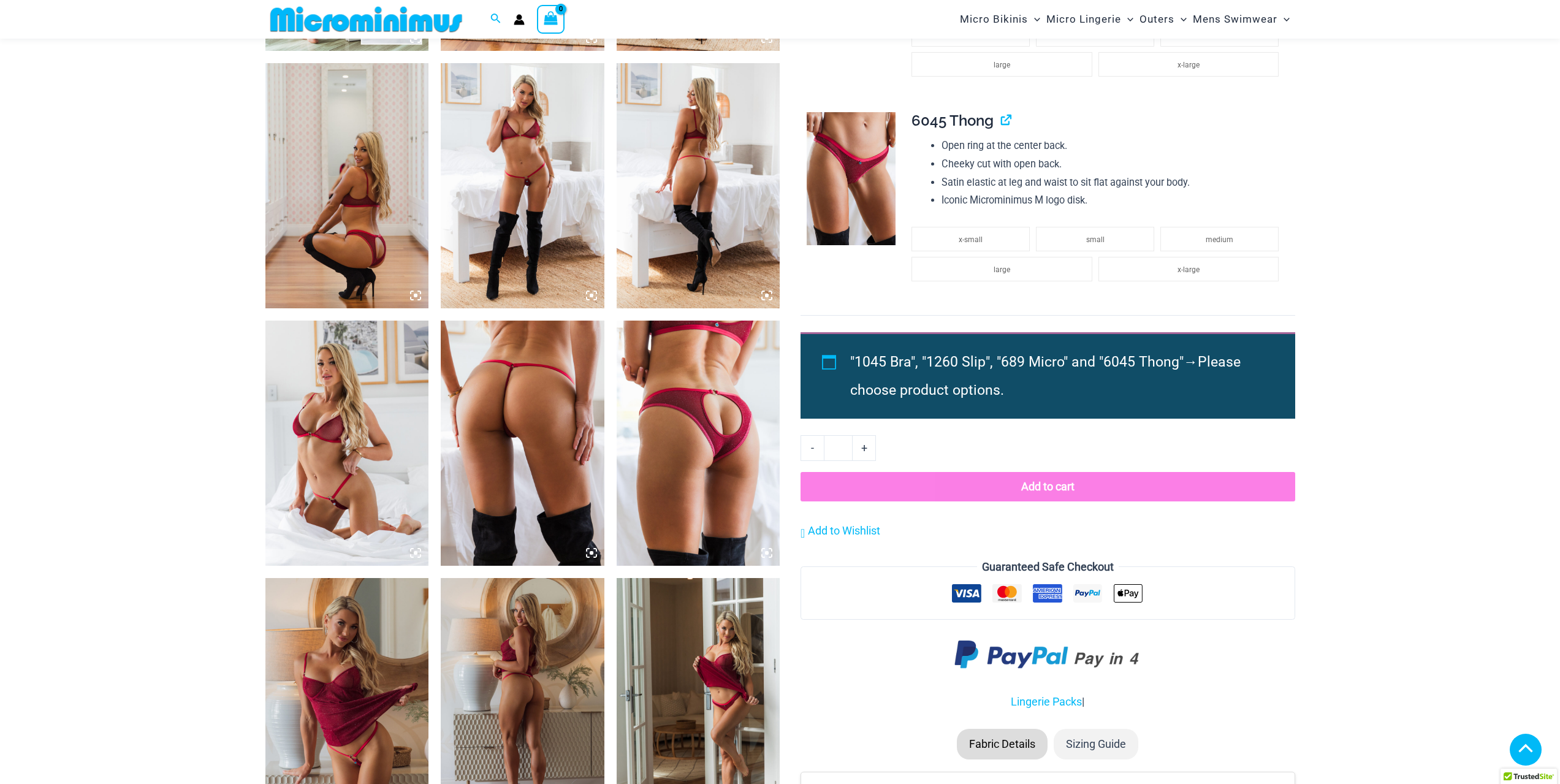
scroll to position [1091, 0]
